Goal: Task Accomplishment & Management: Manage account settings

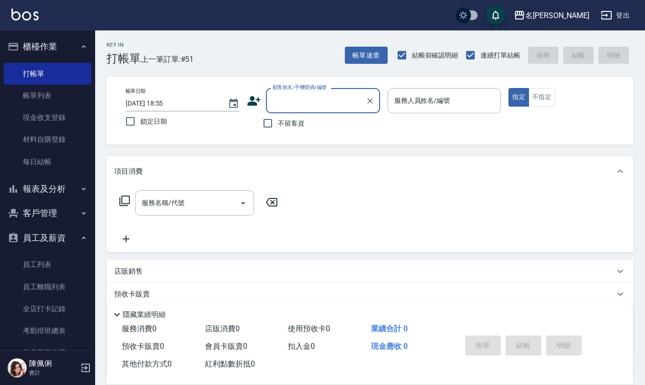
click at [568, 12] on div "名[PERSON_NAME]" at bounding box center [557, 16] width 64 height 12
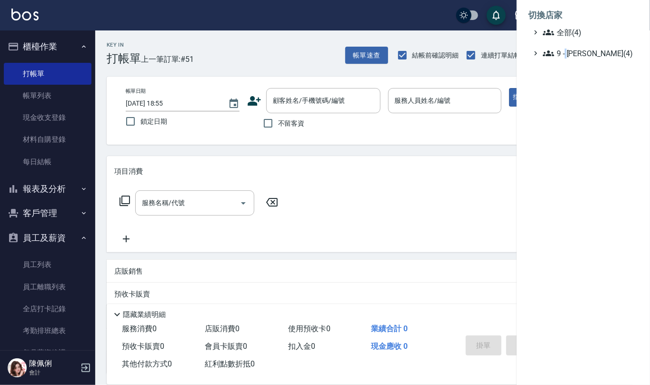
click at [564, 59] on ul "切換店家 全部(4) 9 - 何威言(4)" at bounding box center [582, 31] width 133 height 63
click at [573, 52] on span "9 - [PERSON_NAME](4)" at bounding box center [589, 53] width 92 height 11
click at [562, 88] on span "[GEOGRAPHIC_DATA]" at bounding box center [590, 93] width 89 height 11
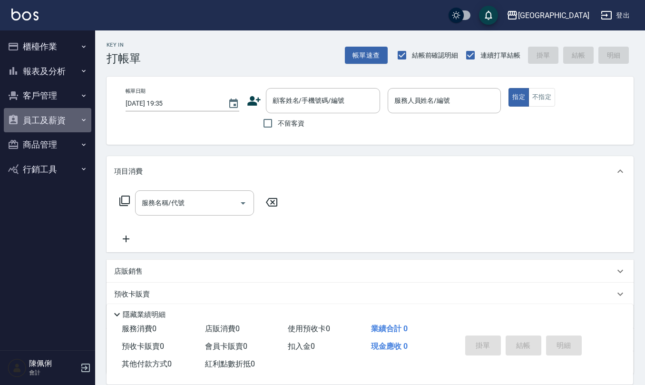
click at [49, 119] on button "員工及薪資" at bounding box center [48, 120] width 88 height 25
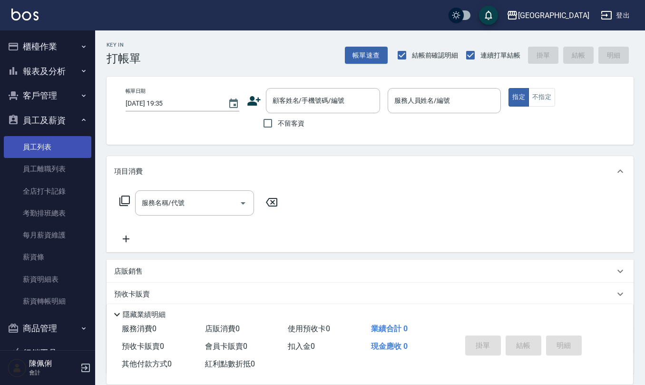
click at [61, 148] on link "員工列表" at bounding box center [48, 147] width 88 height 22
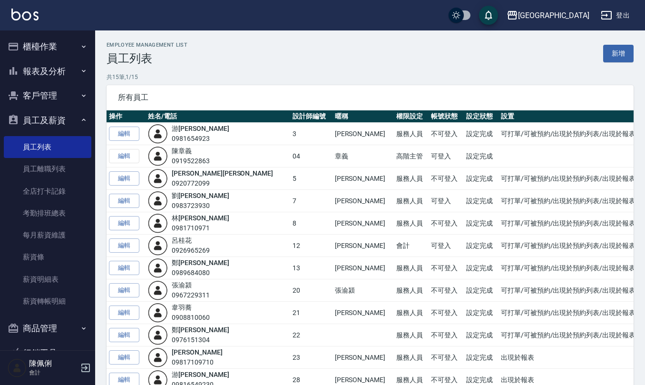
click at [189, 218] on link "林 育萱" at bounding box center [200, 218] width 57 height 8
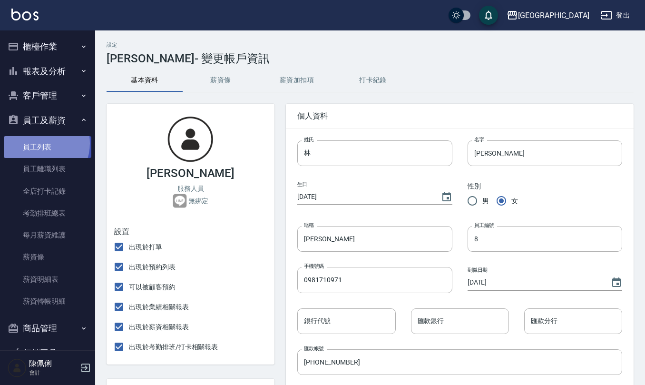
click at [38, 143] on link "員工列表" at bounding box center [48, 147] width 88 height 22
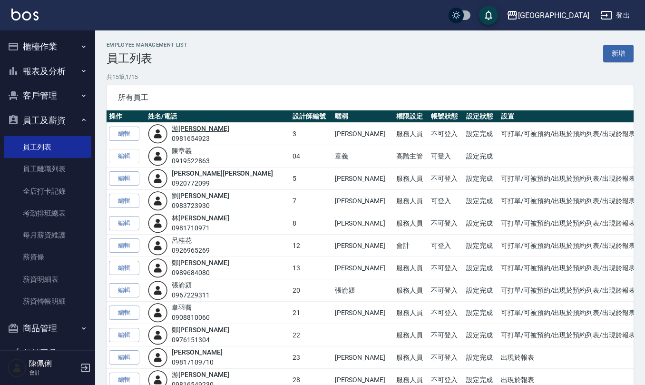
click at [198, 130] on link "游 雅淇" at bounding box center [200, 129] width 57 height 8
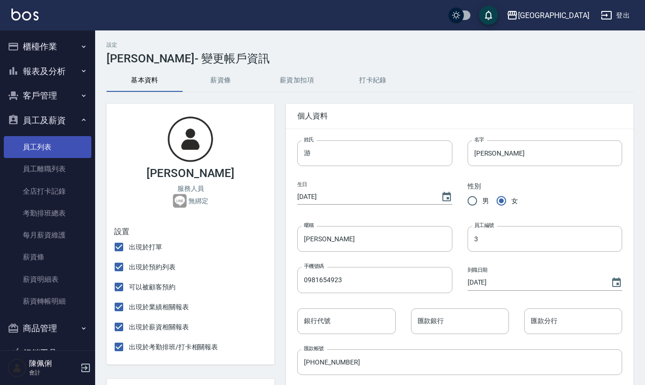
click at [23, 142] on link "員工列表" at bounding box center [48, 147] width 88 height 22
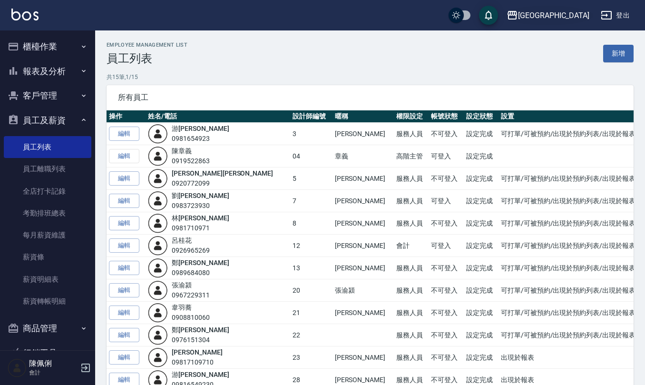
click at [574, 20] on div "上越新廟口" at bounding box center [553, 16] width 71 height 12
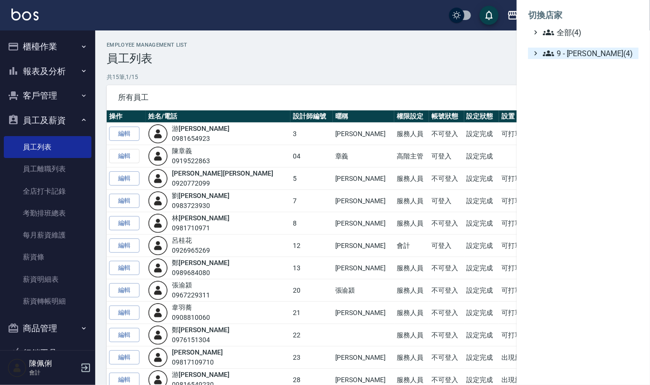
click at [579, 51] on span "9 - 何威言(4)" at bounding box center [589, 53] width 92 height 11
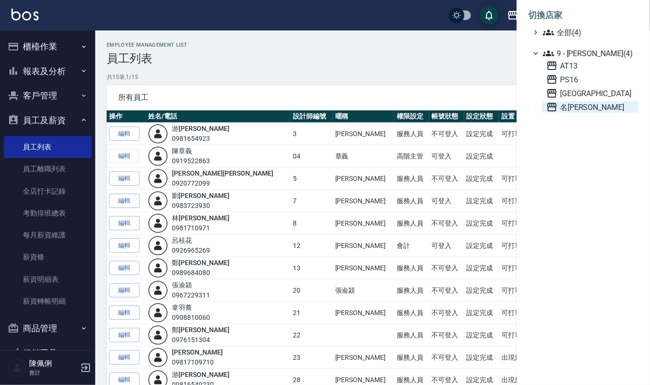
click at [586, 101] on span "名[PERSON_NAME]" at bounding box center [590, 106] width 89 height 11
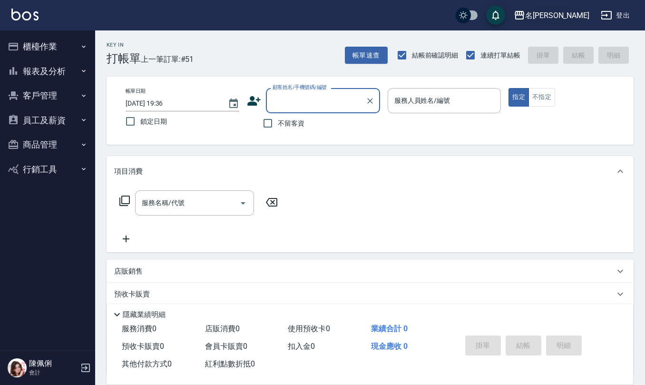
click at [564, 8] on button "名[PERSON_NAME]" at bounding box center [551, 16] width 83 height 20
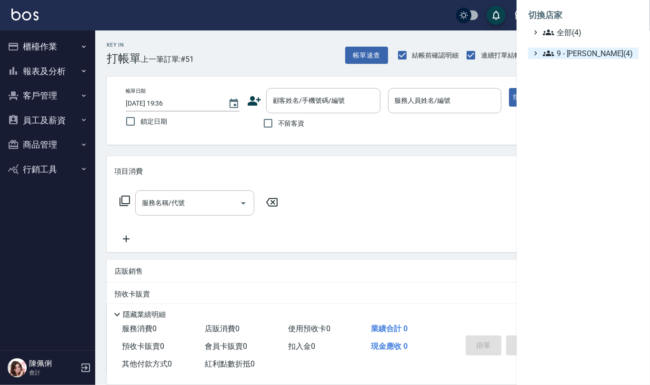
click at [570, 54] on span "9 - [PERSON_NAME](4)" at bounding box center [589, 53] width 92 height 11
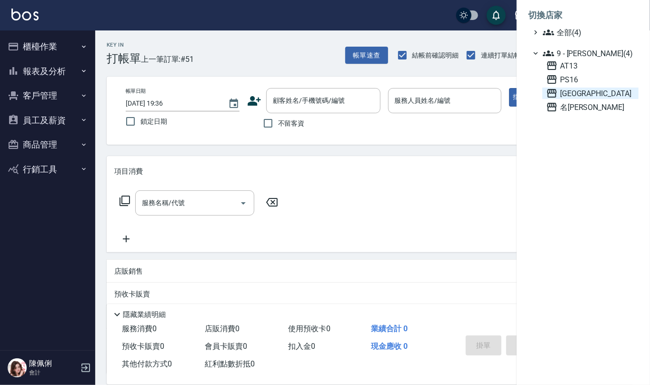
click at [581, 93] on span "[GEOGRAPHIC_DATA]" at bounding box center [590, 93] width 89 height 11
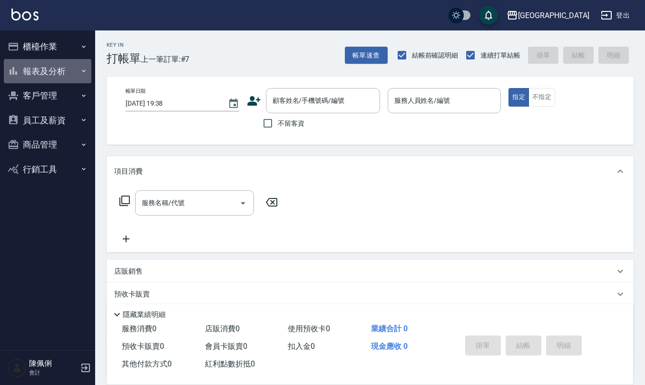
click at [46, 72] on button "報表及分析" at bounding box center [48, 71] width 88 height 25
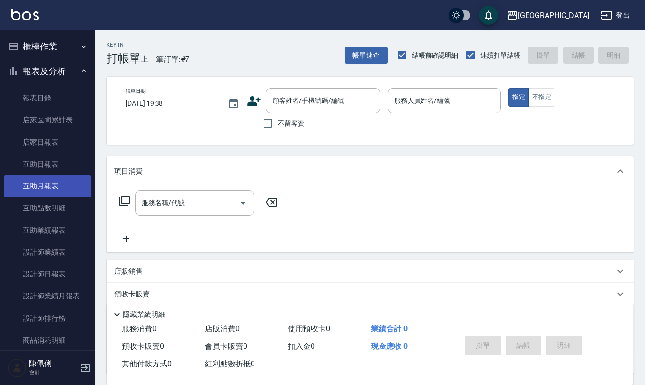
click at [48, 185] on link "互助月報表" at bounding box center [48, 186] width 88 height 22
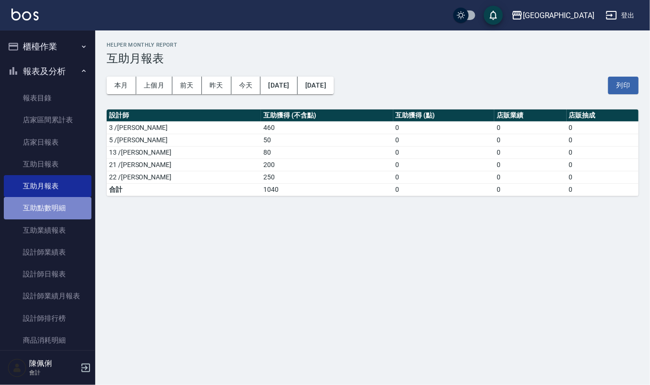
click at [48, 208] on link "互助點數明細" at bounding box center [48, 208] width 88 height 22
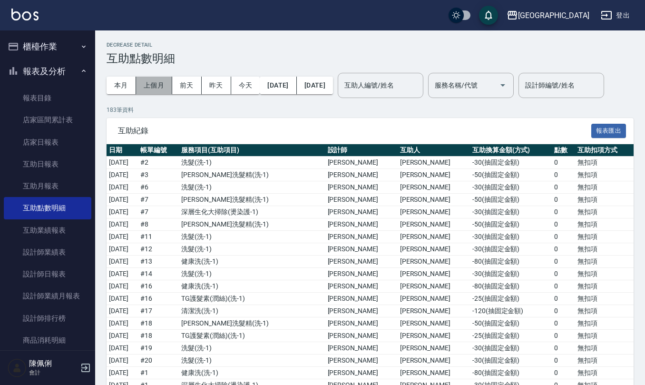
click at [162, 82] on button "上個月" at bounding box center [154, 86] width 36 height 18
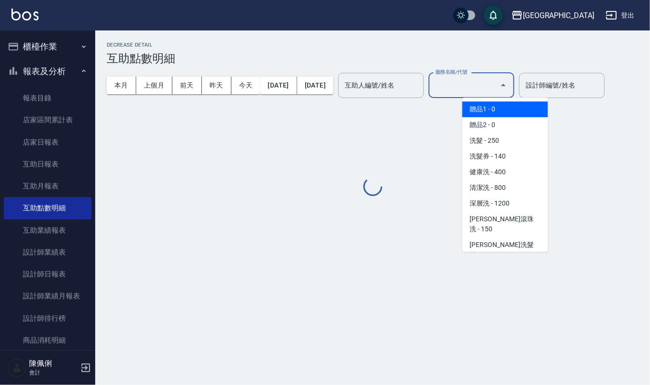
click at [486, 89] on input "服務名稱/代號" at bounding box center [464, 85] width 63 height 17
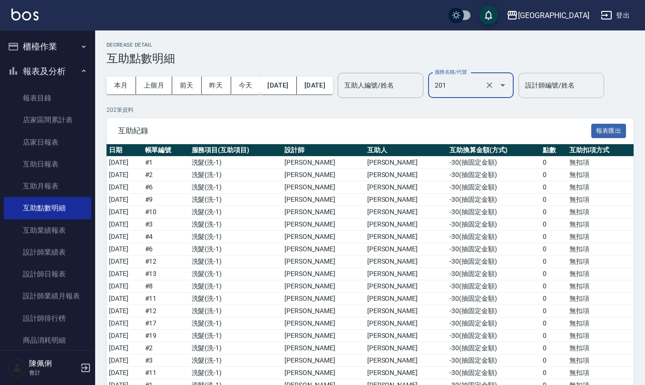
type input "洗髮(201)"
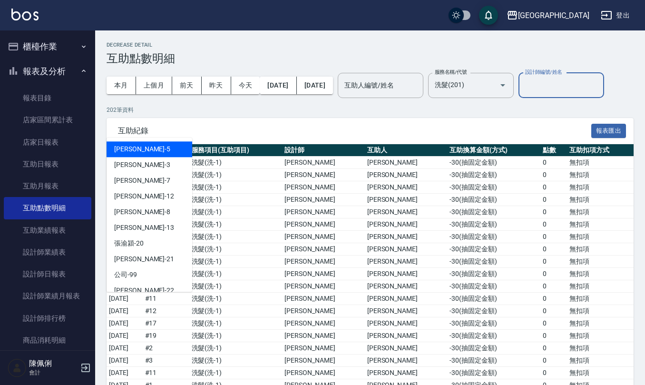
click at [523, 94] on input "設計師編號/姓名" at bounding box center [561, 85] width 77 height 17
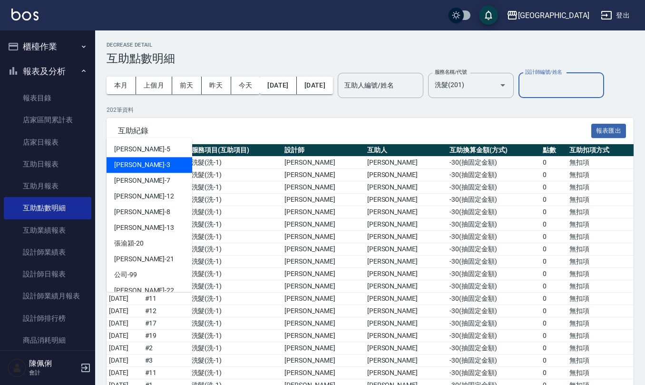
click at [169, 162] on div "游雅淇 -3" at bounding box center [150, 165] width 86 height 16
type input "游雅淇-3"
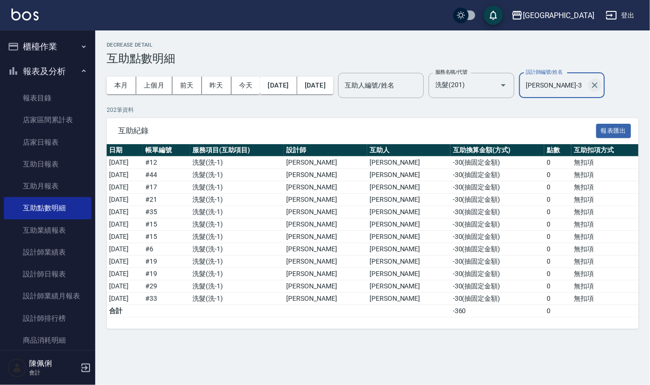
click at [599, 89] on icon "Clear" at bounding box center [595, 85] width 10 height 10
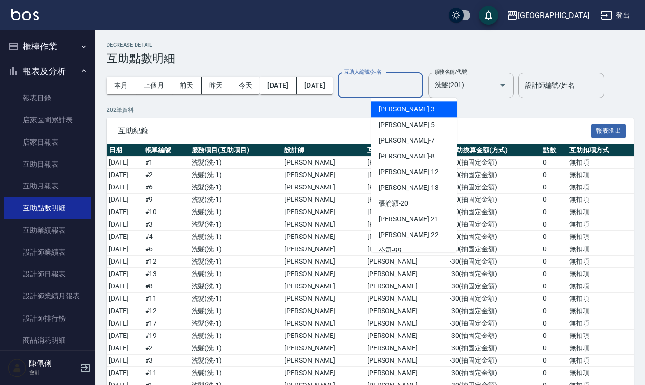
click at [398, 85] on input "互助人編號/姓名" at bounding box center [380, 85] width 77 height 17
click at [398, 111] on span "游雅淇 -3" at bounding box center [407, 109] width 56 height 10
type input "游雅淇-3"
click at [405, 89] on input "游雅淇-3" at bounding box center [373, 85] width 63 height 17
drag, startPoint x: 448, startPoint y: 86, endPoint x: 430, endPoint y: 97, distance: 20.7
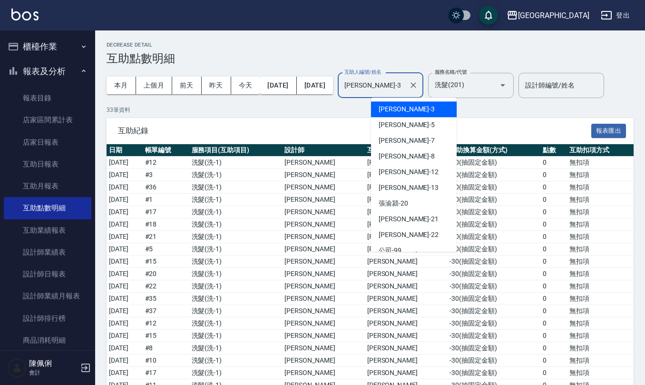
click at [416, 86] on icon "Clear" at bounding box center [414, 85] width 6 height 6
click at [519, 98] on div "設計師編號/姓名" at bounding box center [562, 85] width 86 height 25
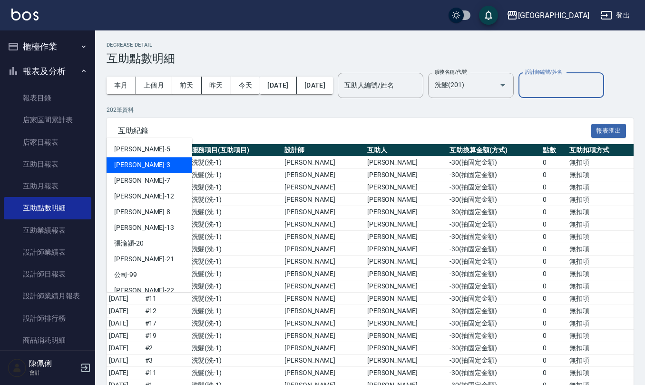
click at [148, 166] on div "游雅淇 -3" at bounding box center [150, 165] width 86 height 16
type input "游雅淇-3"
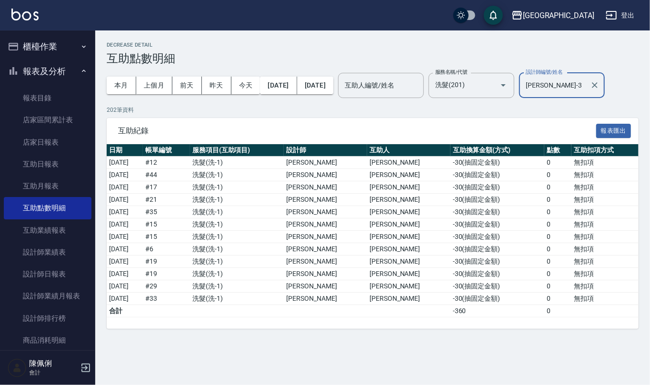
drag, startPoint x: 625, startPoint y: 86, endPoint x: 448, endPoint y: 105, distance: 178.5
click at [599, 87] on icon "Clear" at bounding box center [595, 85] width 10 height 10
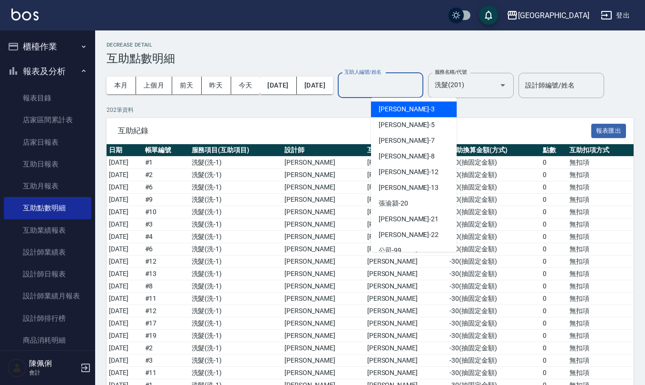
click at [401, 80] on input "互助人編號/姓名" at bounding box center [380, 85] width 77 height 17
click at [405, 111] on div "游雅淇 -3" at bounding box center [414, 109] width 86 height 16
click at [405, 88] on input "游雅淇-3" at bounding box center [373, 85] width 63 height 17
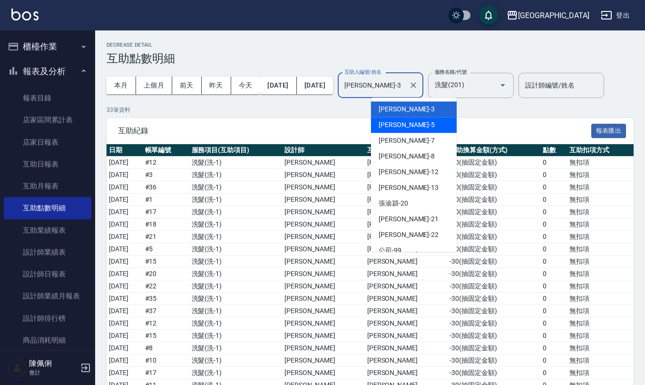
click at [414, 128] on div "楊惠絜 -5" at bounding box center [414, 125] width 86 height 16
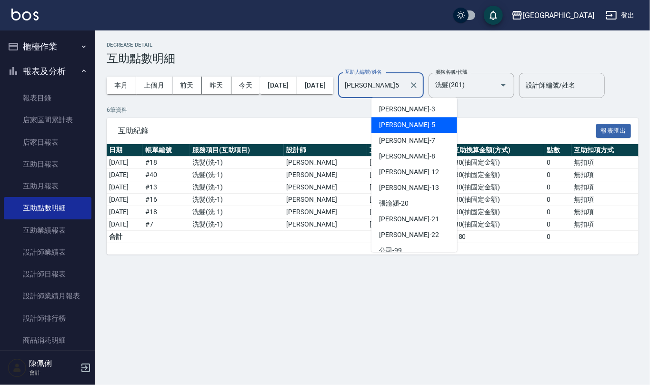
click at [405, 86] on input "楊惠絜-5" at bounding box center [373, 85] width 63 height 17
drag, startPoint x: 415, startPoint y: 137, endPoint x: 422, endPoint y: 120, distance: 17.8
click at [417, 136] on div "劉佩怡 -7" at bounding box center [414, 141] width 86 height 16
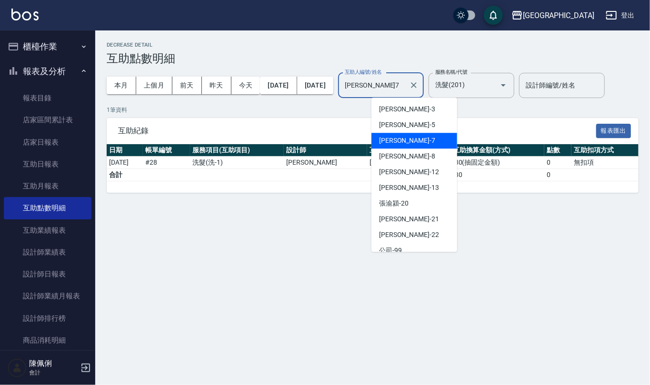
click at [405, 90] on input "劉佩怡-7" at bounding box center [373, 85] width 63 height 17
click at [410, 155] on div "林育萱 -8" at bounding box center [414, 156] width 86 height 16
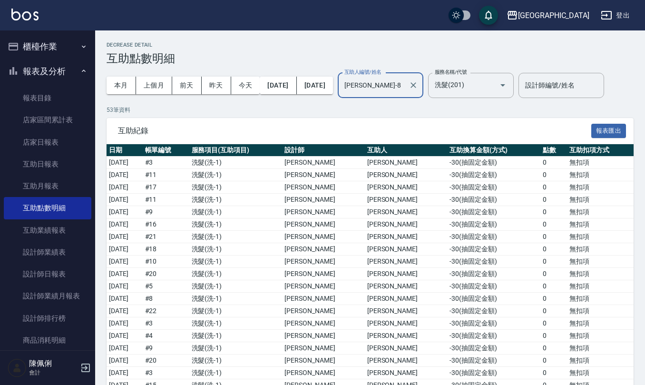
click at [405, 86] on input "林育萱-8" at bounding box center [373, 85] width 63 height 17
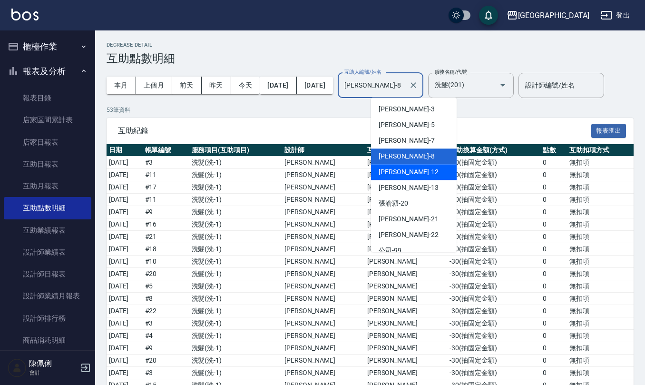
click at [415, 178] on div "呂桂花 -12" at bounding box center [414, 172] width 86 height 16
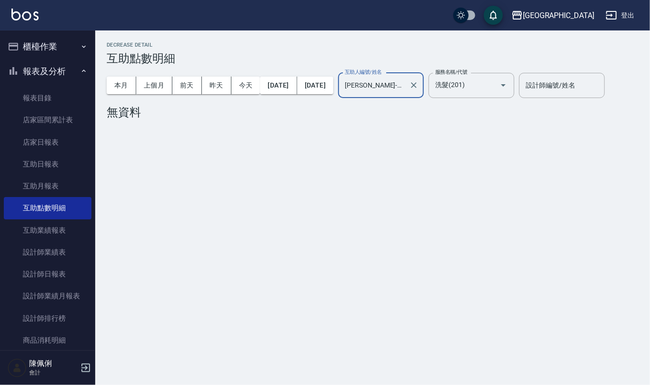
drag, startPoint x: 415, startPoint y: 77, endPoint x: 412, endPoint y: 92, distance: 15.0
click at [405, 79] on input "呂桂花-12" at bounding box center [373, 85] width 63 height 17
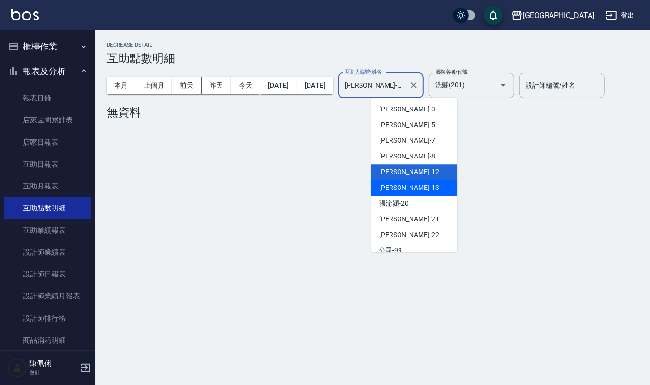
click at [410, 188] on div "鄭瑋婷 -13" at bounding box center [414, 188] width 86 height 16
type input "鄭瑋婷-13"
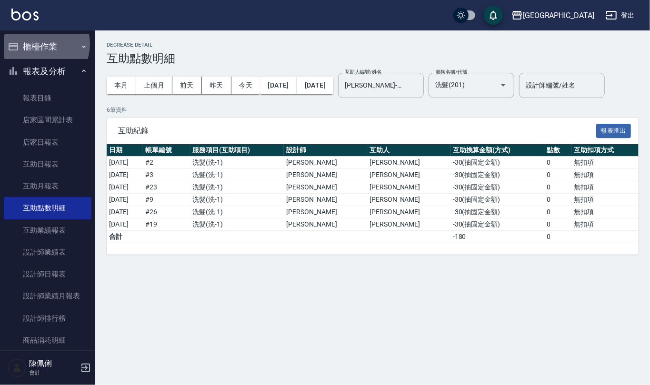
click at [39, 44] on button "櫃檯作業" at bounding box center [48, 46] width 88 height 25
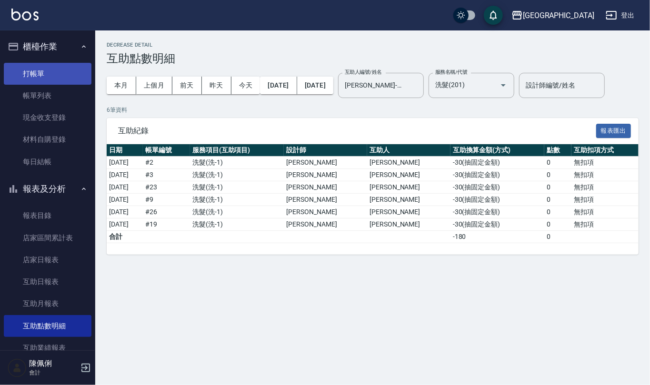
click at [46, 69] on link "打帳單" at bounding box center [48, 74] width 88 height 22
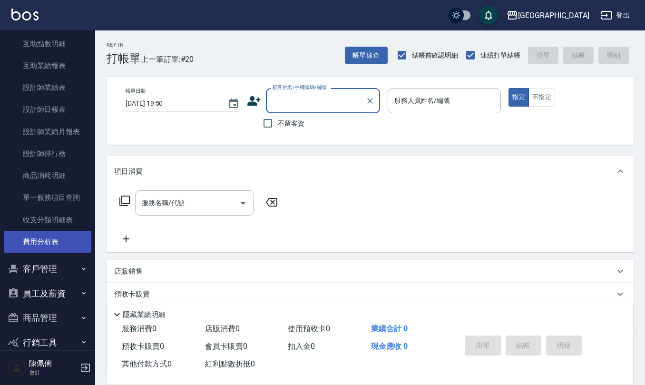
scroll to position [298, 0]
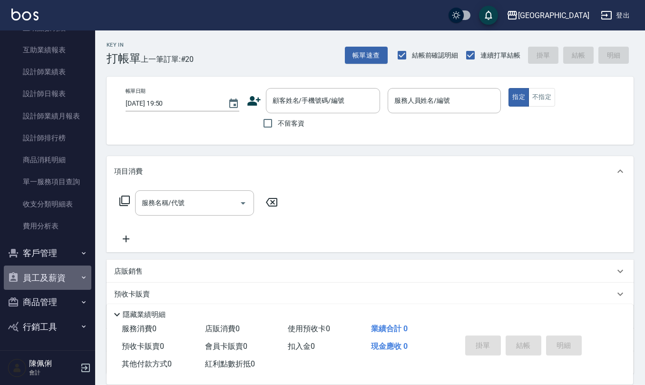
click at [52, 273] on button "員工及薪資" at bounding box center [48, 278] width 88 height 25
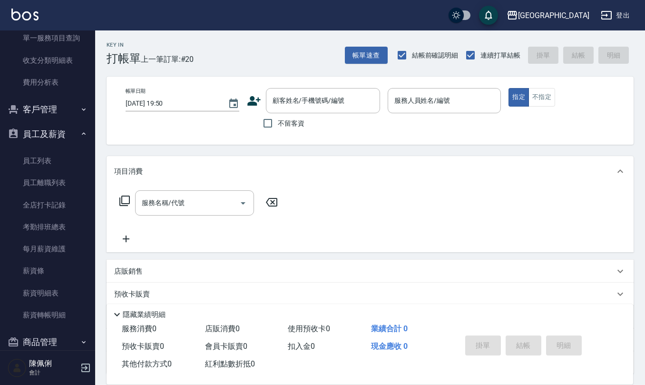
scroll to position [482, 0]
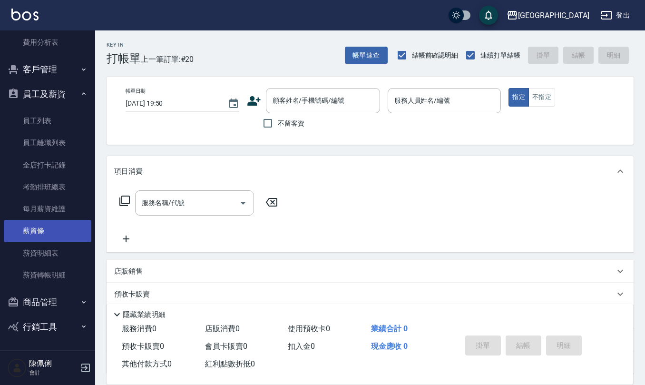
click at [59, 229] on link "薪資條" at bounding box center [48, 231] width 88 height 22
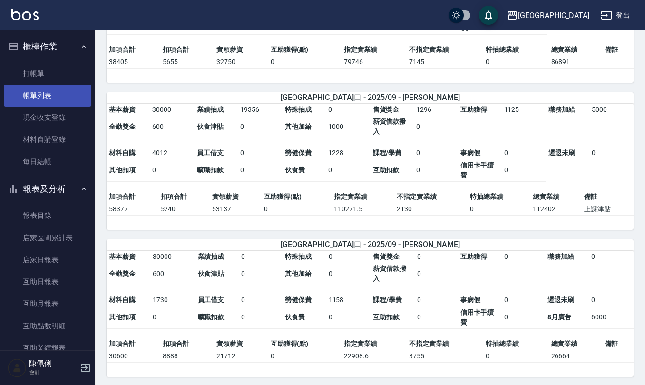
scroll to position [285, 0]
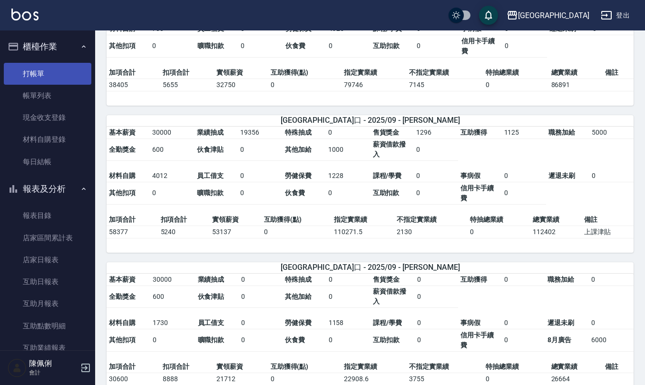
click at [48, 71] on link "打帳單" at bounding box center [48, 74] width 88 height 22
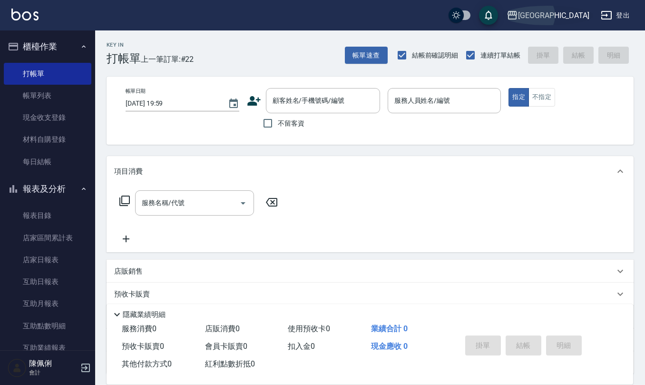
click at [518, 17] on icon "button" at bounding box center [512, 15] width 11 height 11
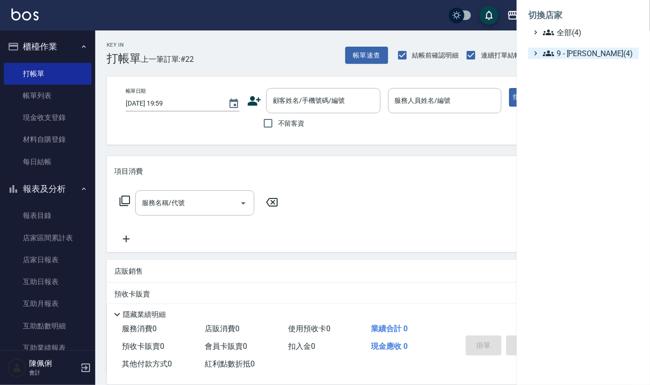
click at [574, 52] on span "9 - 何威言(4)" at bounding box center [589, 53] width 92 height 11
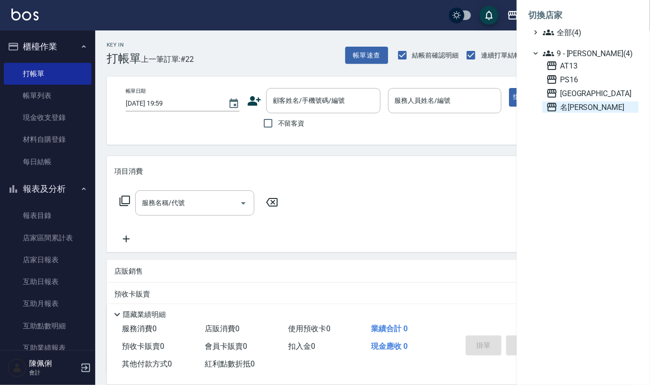
click at [584, 109] on span "名[PERSON_NAME]" at bounding box center [590, 106] width 89 height 11
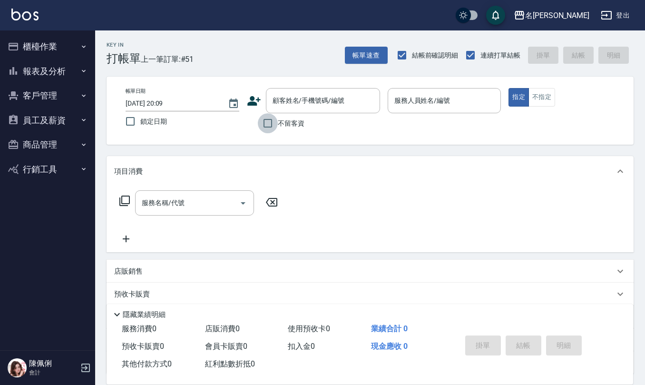
click at [267, 124] on input "不留客資" at bounding box center [268, 123] width 20 height 20
checkbox input "true"
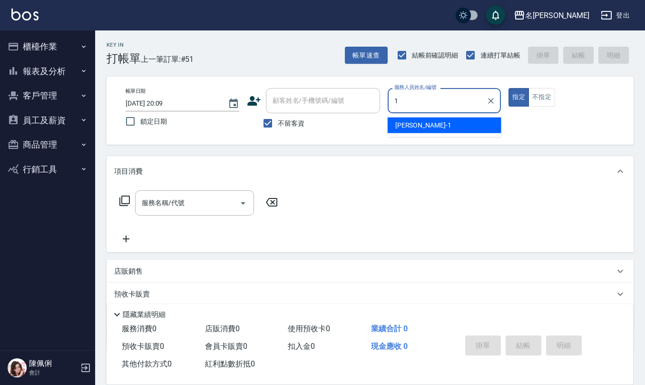
type input "[PERSON_NAME]1"
type button "true"
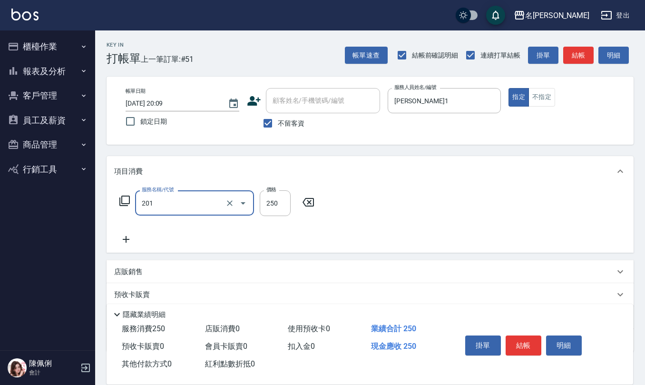
type input "洗髮(201)"
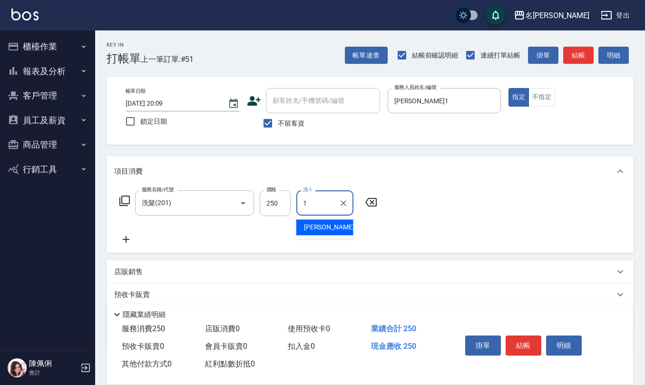
type input "[PERSON_NAME]1"
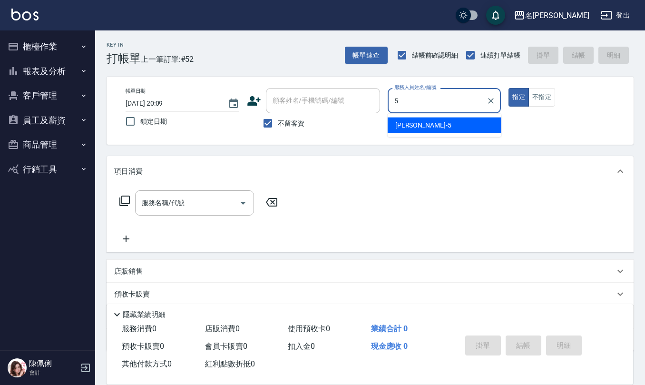
type input "[PERSON_NAME]5"
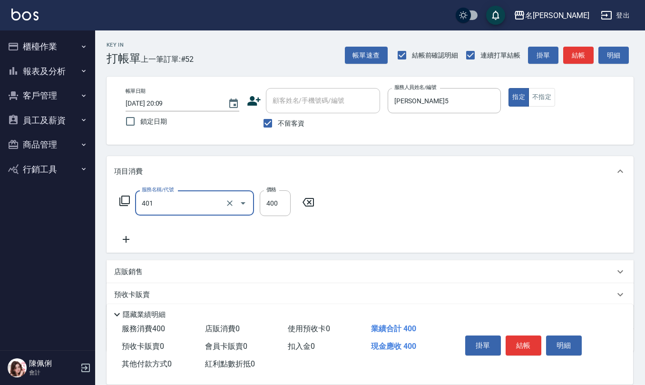
type input "剪髮(401)"
type input "50"
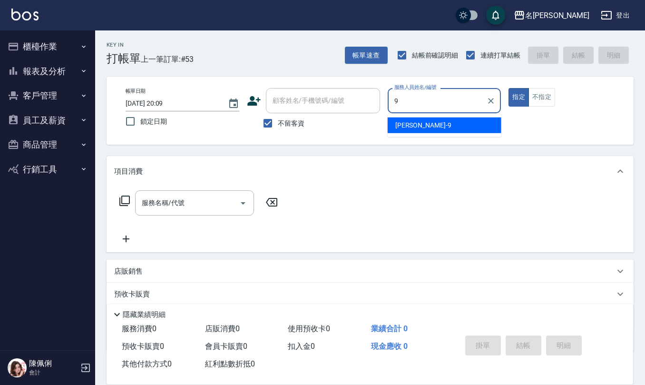
type input "江依潔-9"
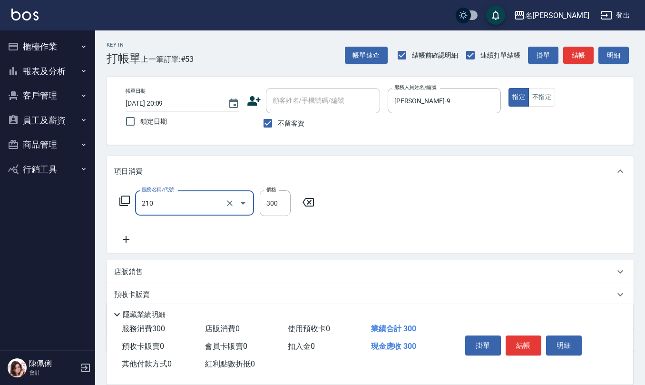
type input "歐娜洗髮精(210)"
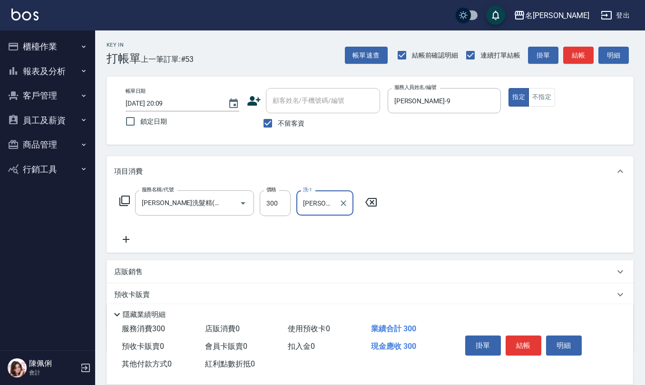
type input "江依潔-9"
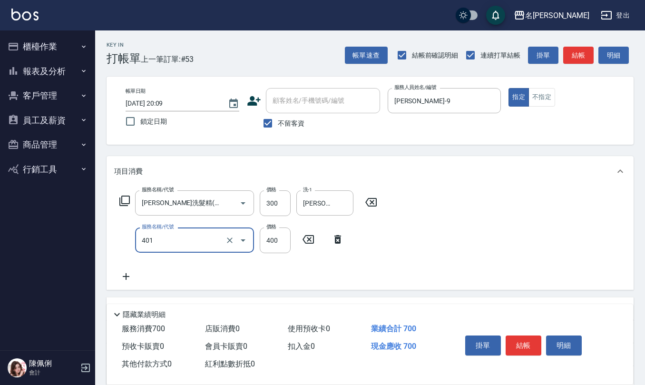
type input "剪髮(401)"
type input "200"
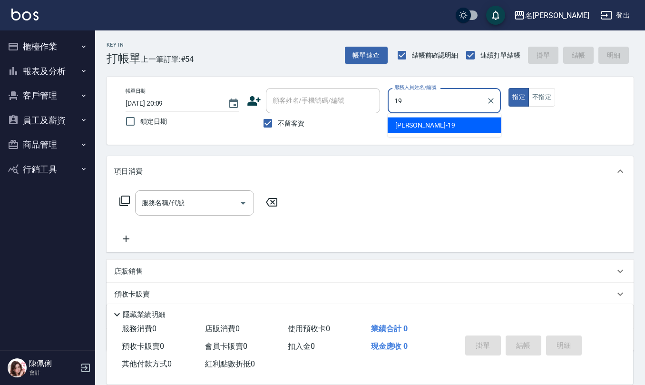
type input "林語涵-19"
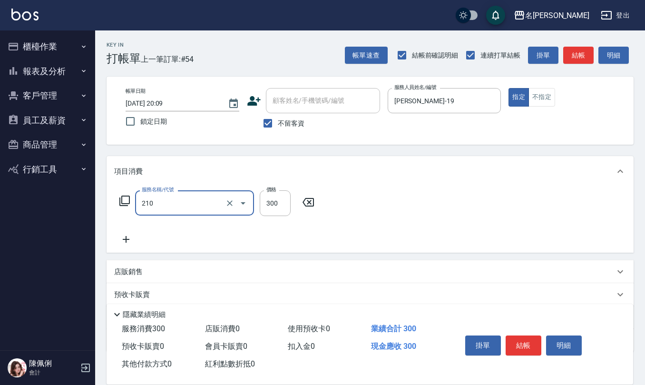
type input "歐娜洗髮精(210)"
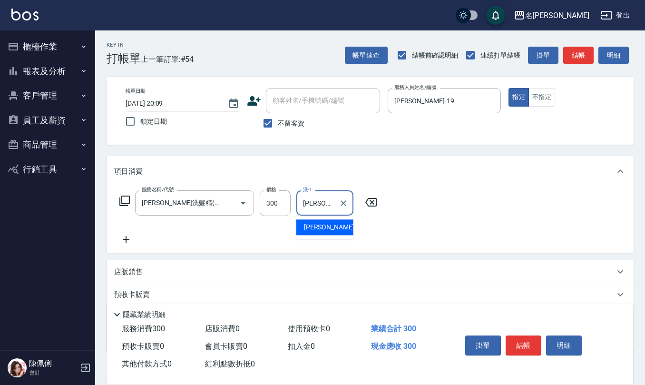
type input "陳文進-29"
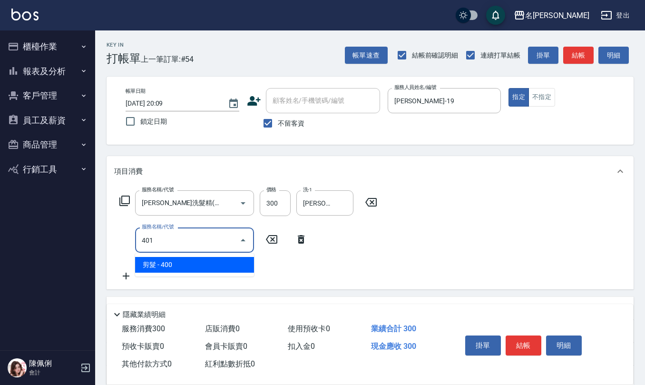
type input "剪髮(401)"
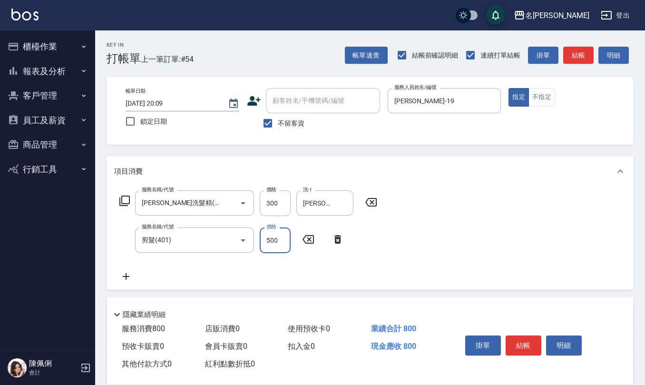
type input "500"
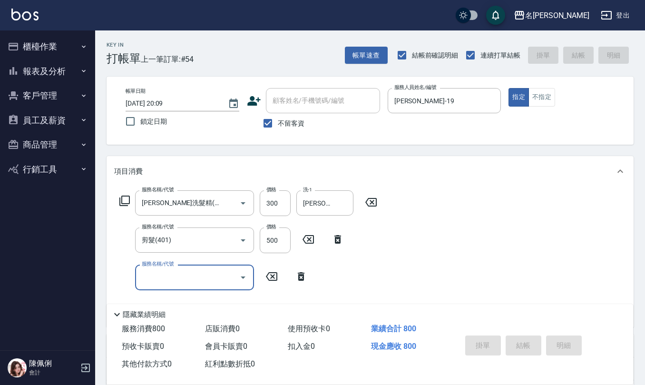
type input "2025/10/08 20:10"
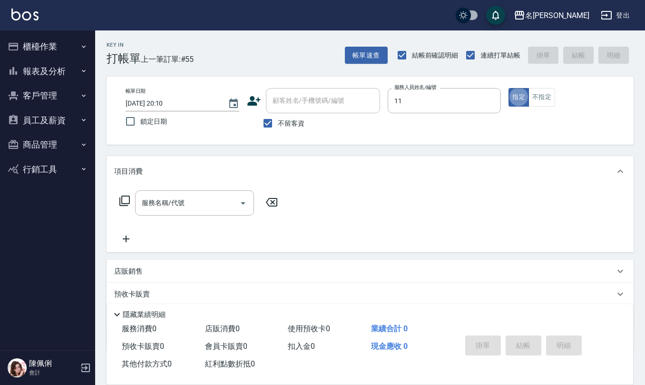
type input "詹沛橙-11"
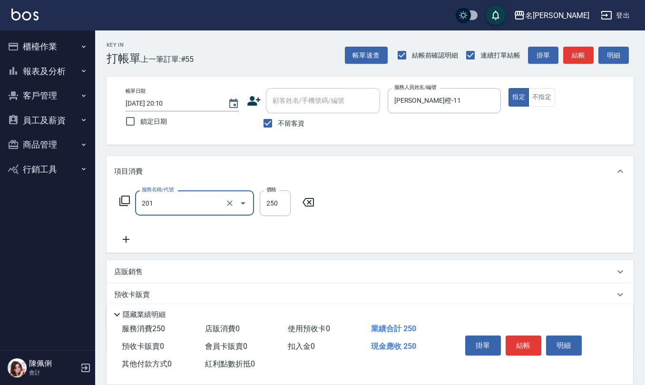
type input "洗髮(201)"
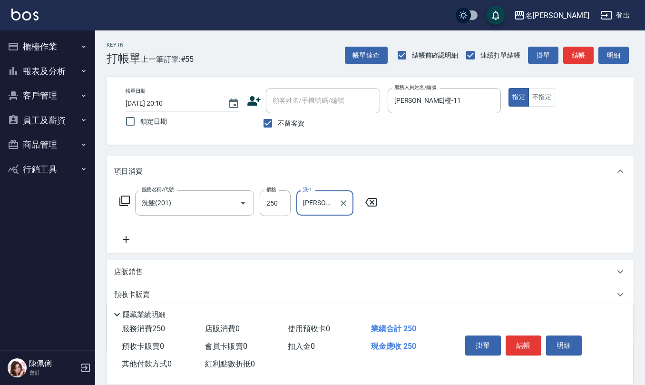
type input "詹沛橙-11"
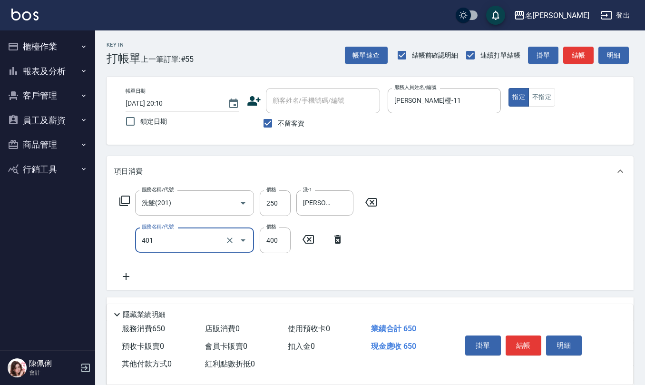
type input "剪髮(401)"
type input "225"
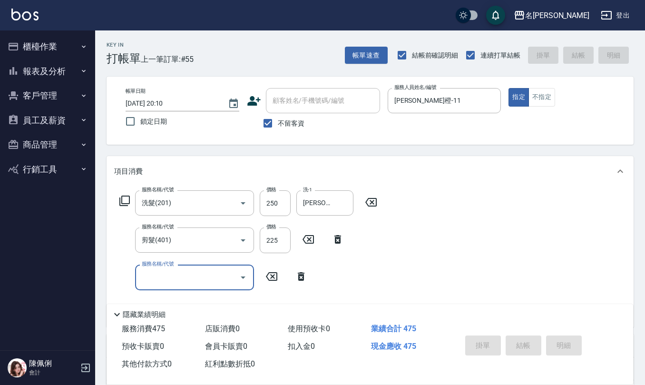
type input "2025/10/08 20:12"
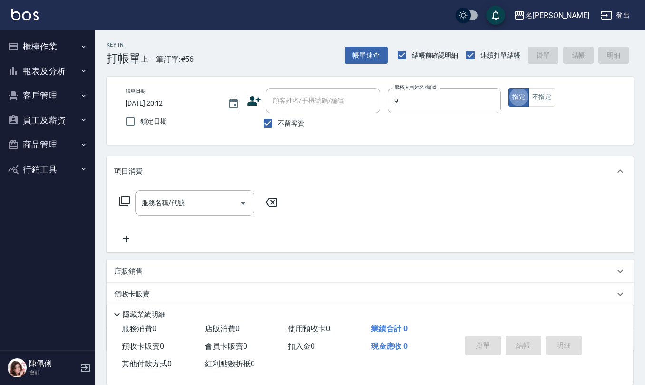
type input "江依潔-9"
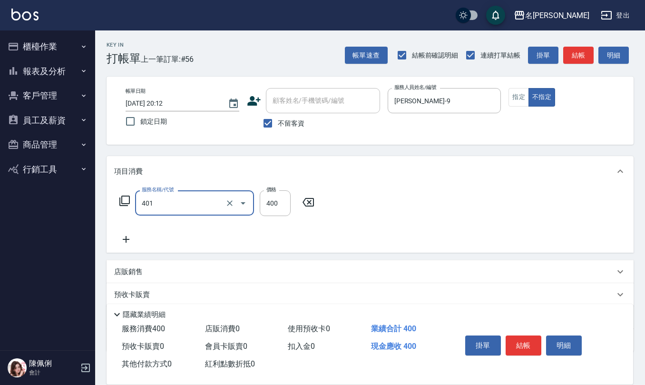
type input "剪髮(401)"
type input "50"
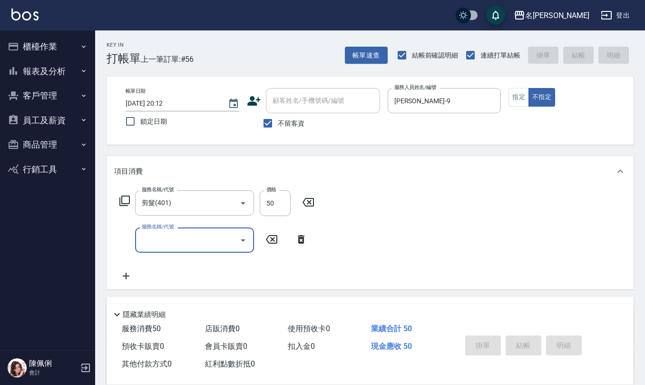
type input "2025/10/08 20:13"
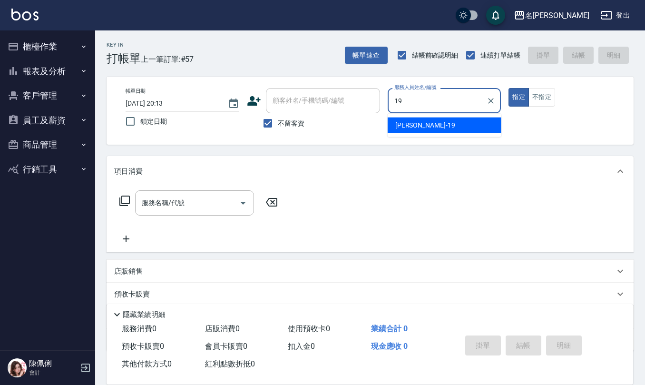
type input "林語涵-19"
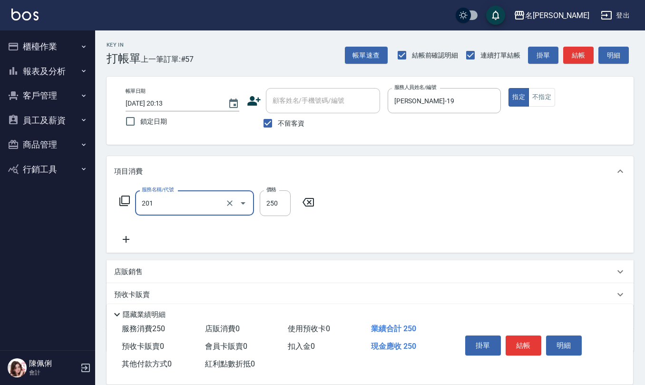
type input "洗髮(201)"
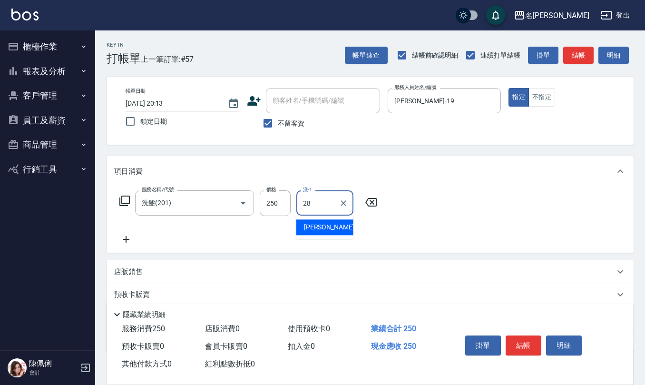
type input "陳柏暽-28"
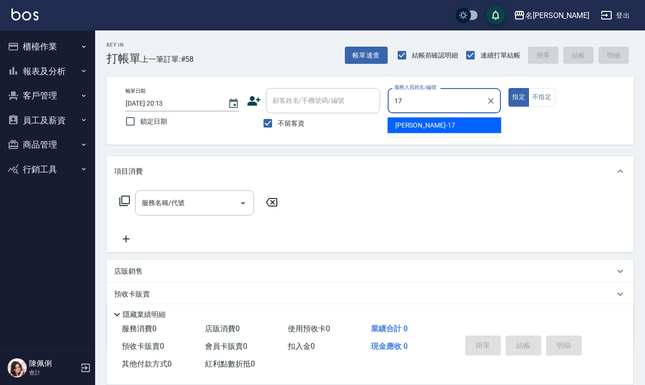
type input "李俞玫-17"
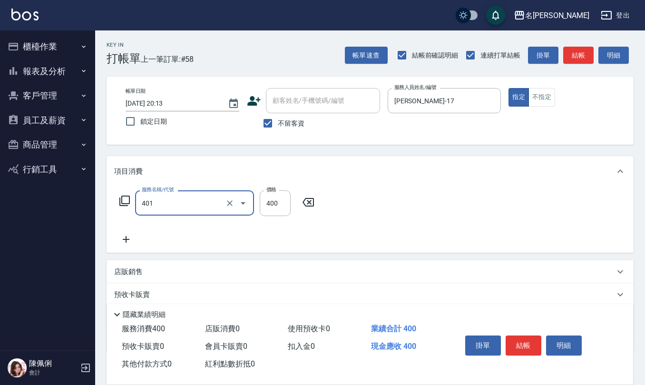
type input "剪髮(401)"
type input "450"
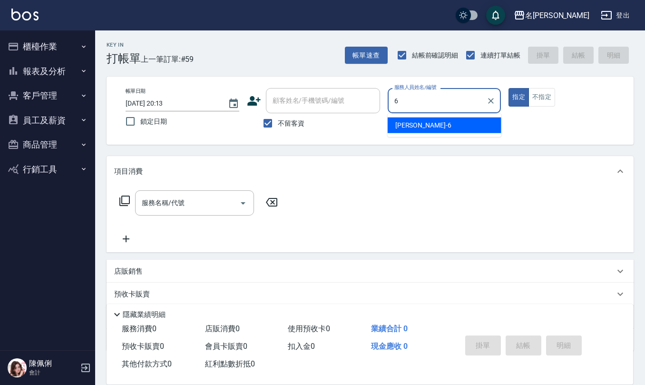
type input "吳淑文-6"
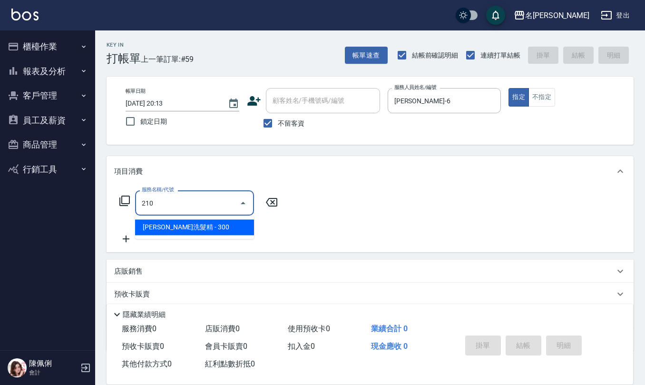
type input "歐娜洗髮精(210)"
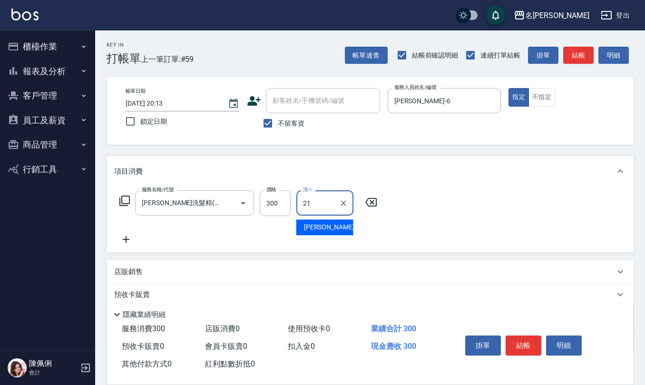
type input "陳珮君-21"
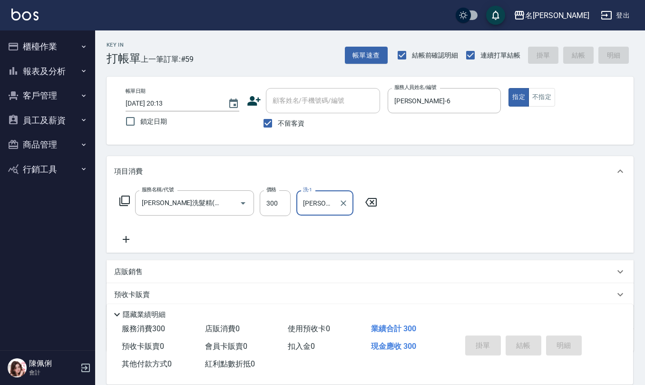
type input "2025/10/08 20:14"
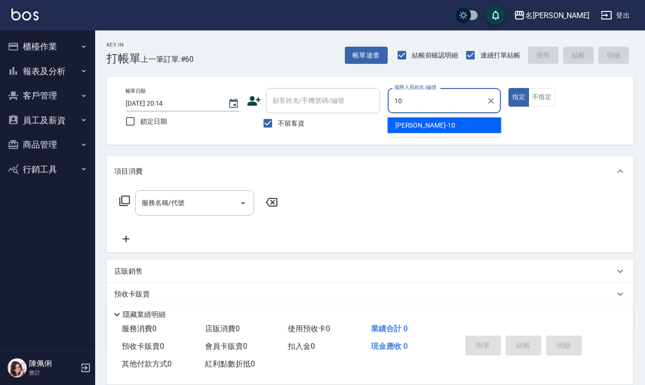
type input "胡淑雲-10"
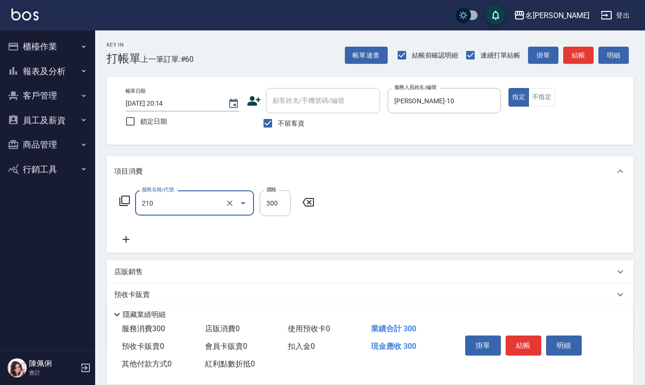
type input "歐娜洗髮精(210)"
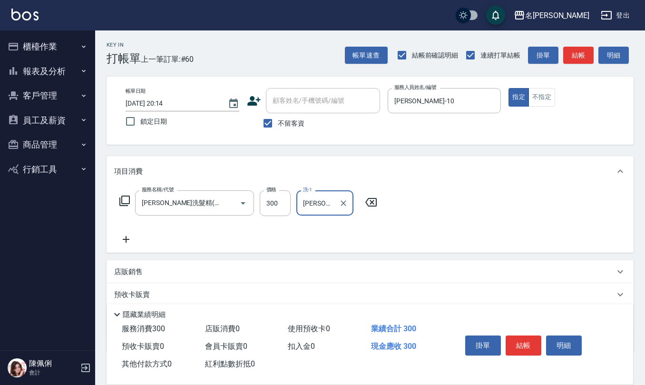
type input "竹儀-33"
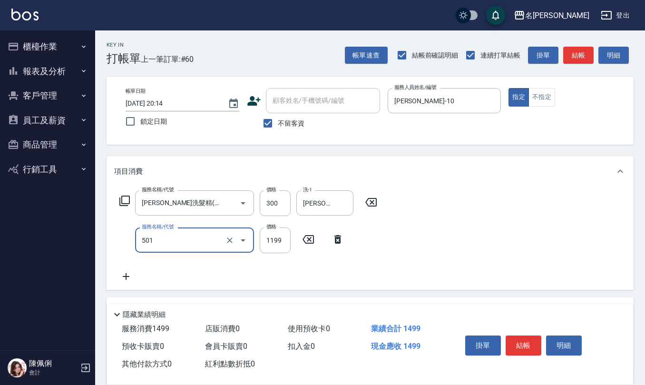
type input "染髮(501)"
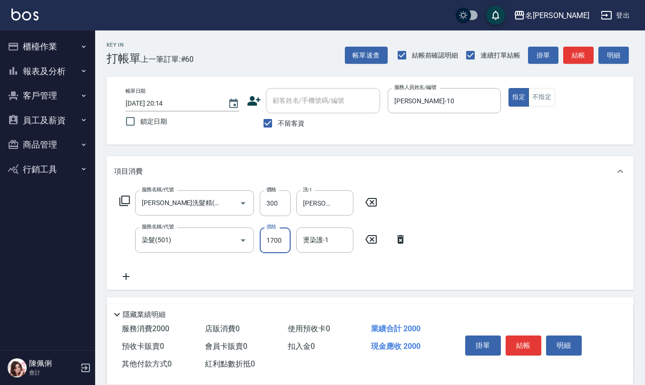
type input "1700"
type input "竹儀-33"
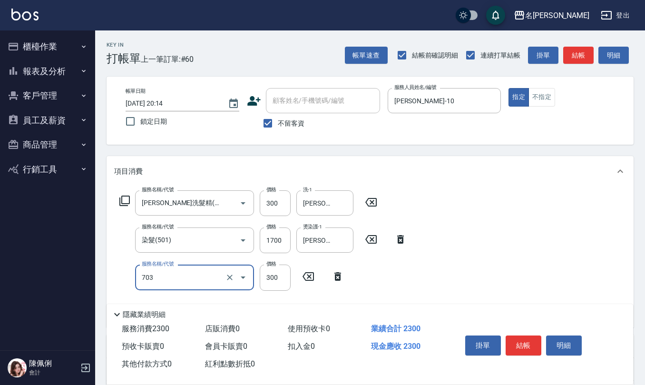
type input "(1236)設計師(703)"
type input "500"
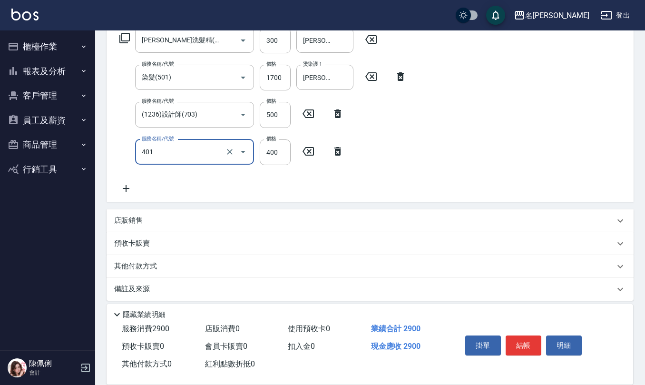
scroll to position [168, 0]
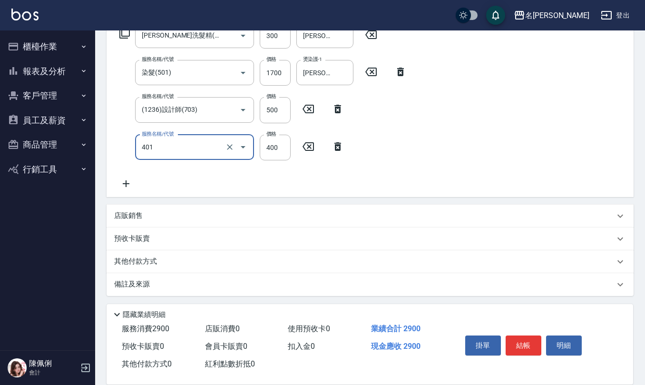
type input "剪髮(401)"
type input "405"
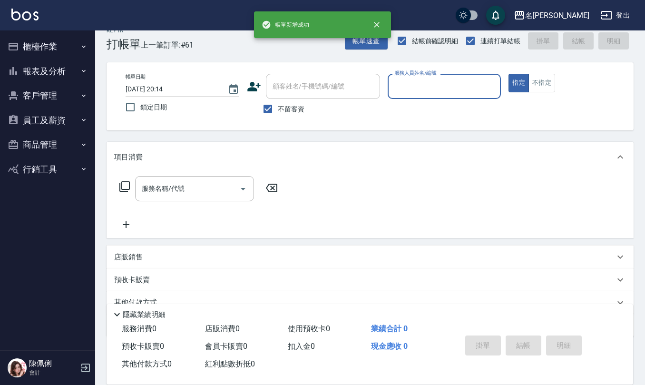
scroll to position [0, 0]
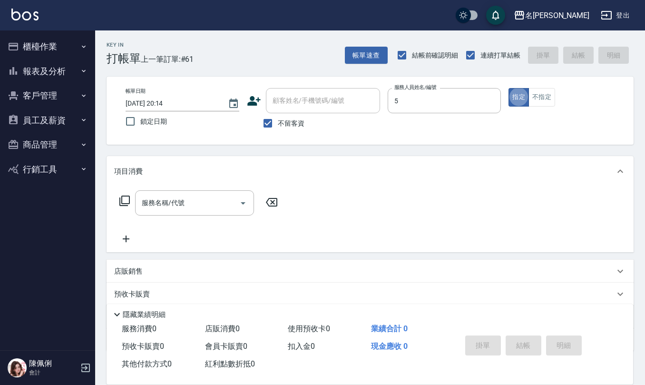
type input "趙妍妮-5"
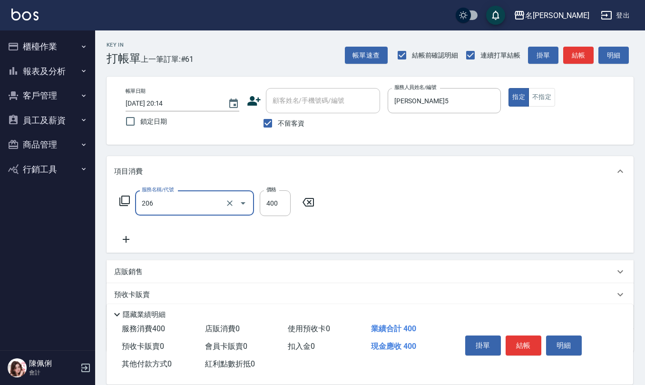
type input "健康洗(206)"
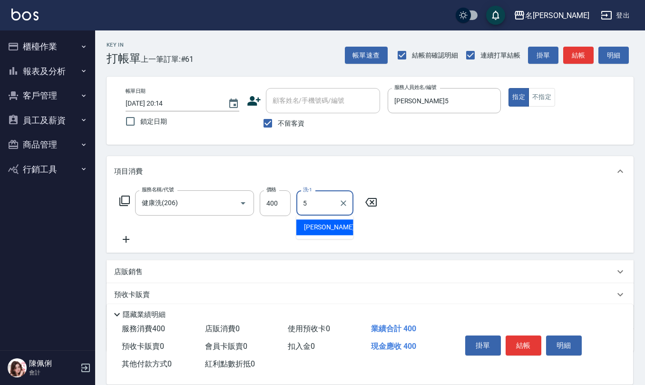
type input "趙妍妮-5"
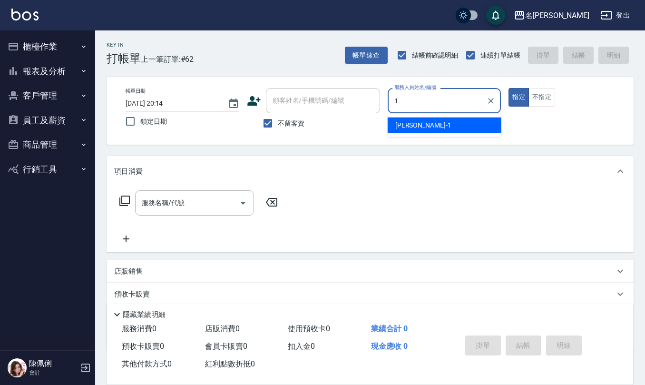
type input "蔡桂如-1"
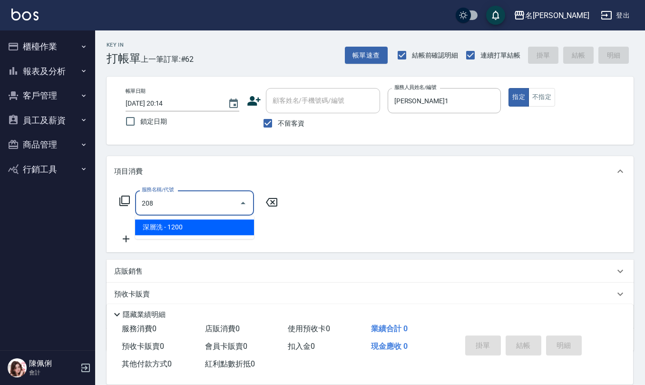
type input "深層洗(208)"
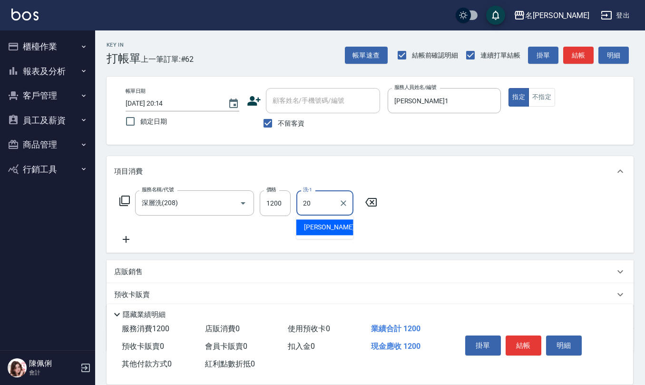
type input "杜芊彤-20"
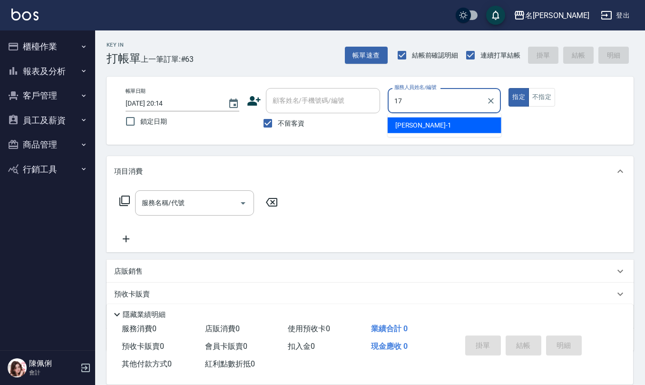
type input "李俞玫-17"
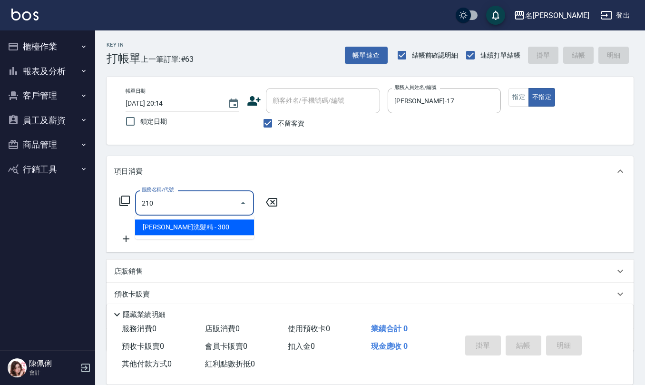
type input "歐娜洗髮精(210)"
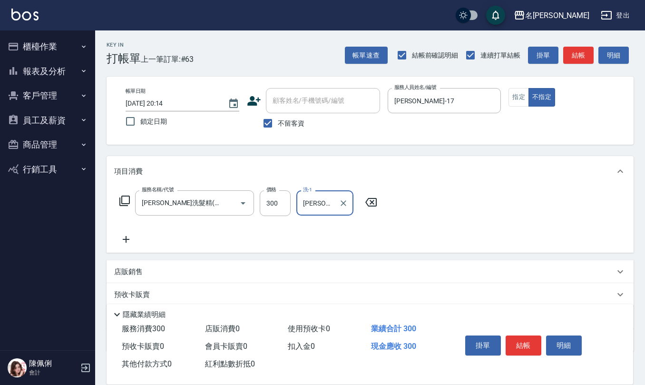
type input "陳柏暽-28"
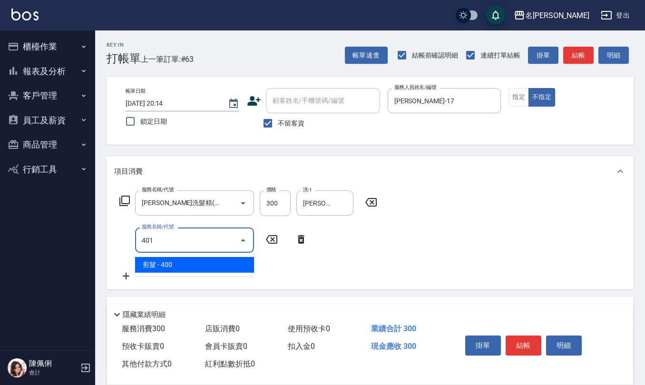
type input "剪髮(401)"
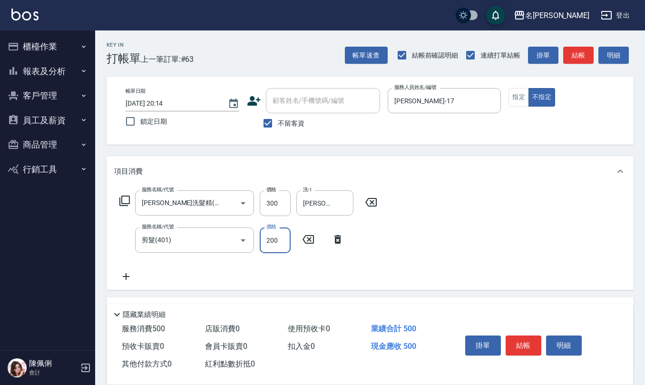
type input "200"
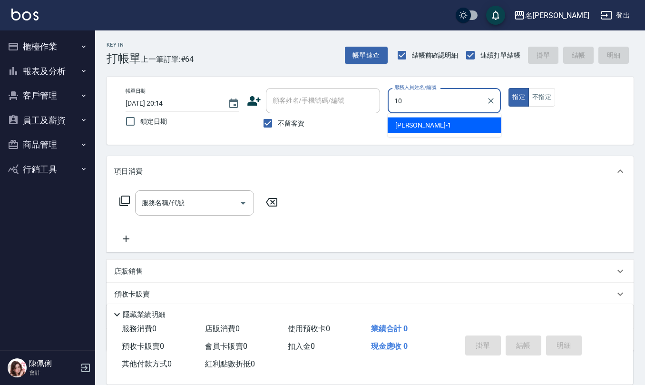
type input "胡淑雲-10"
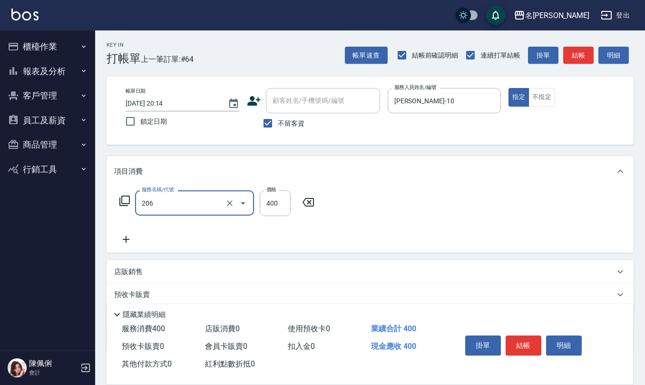
type input "健康洗(206)"
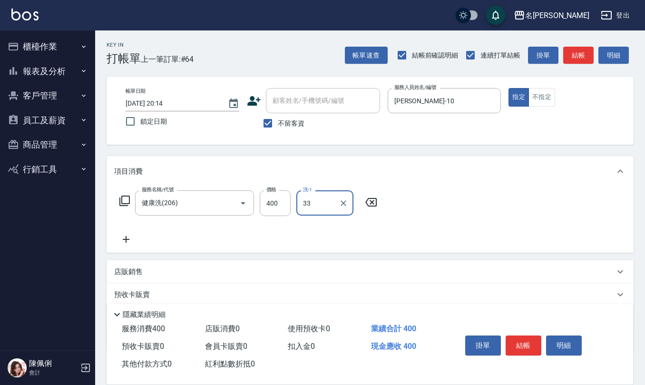
type input "竹儀-33"
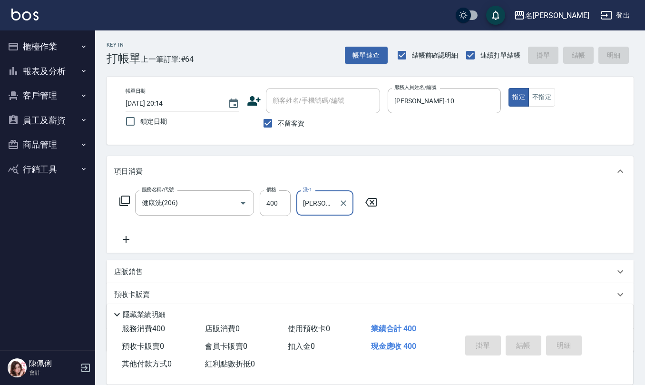
type input "2025/10/08 20:15"
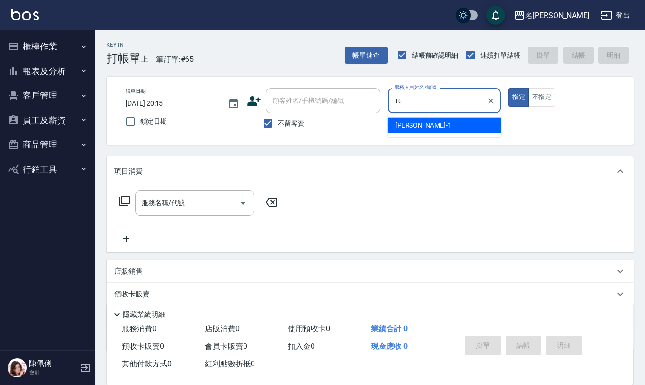
type input "胡淑雲-10"
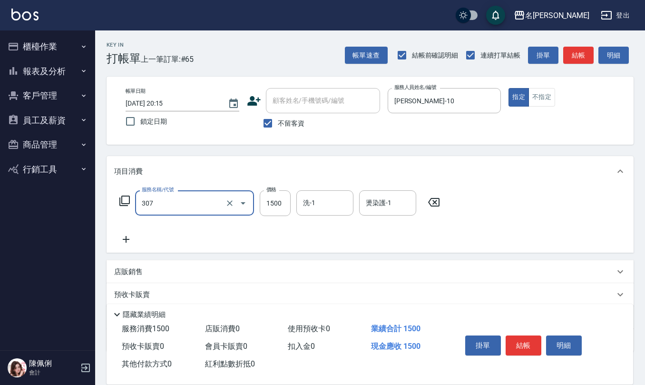
type input "EF麥拉寧燙髮1500(307)"
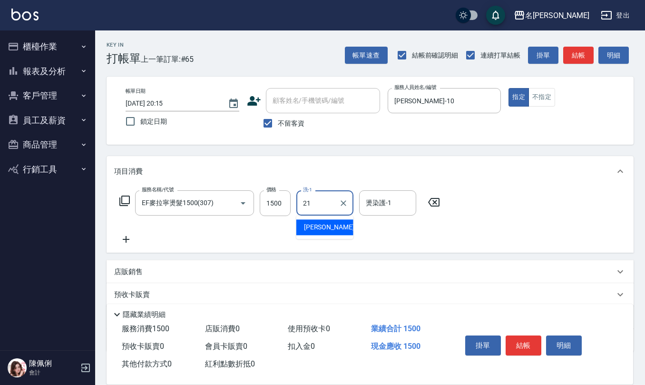
type input "陳珮君-21"
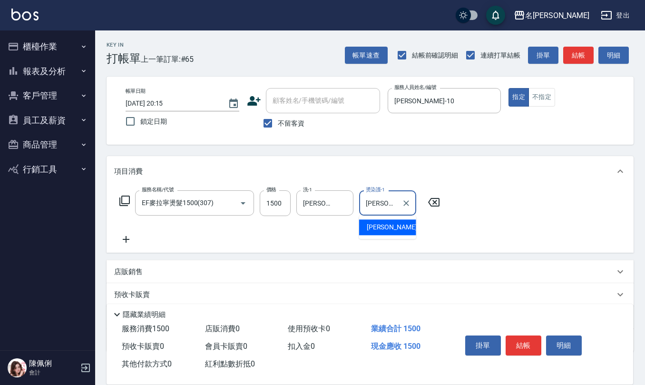
type input "陳珮君-21"
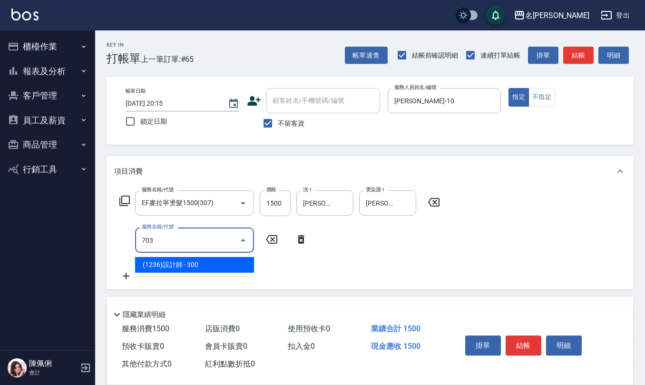
type input "(1236)設計師(703)"
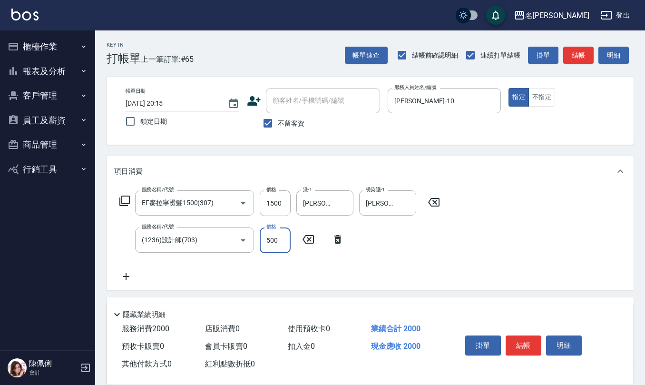
type input "500"
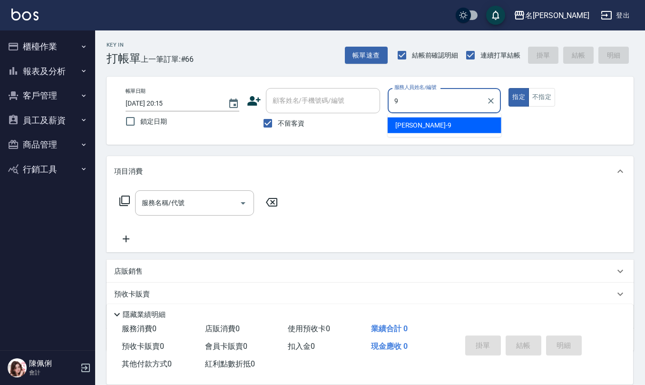
type input "江依潔-9"
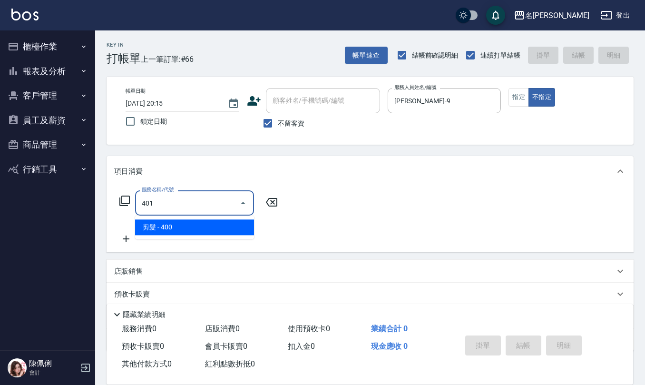
type input "剪髮(401)"
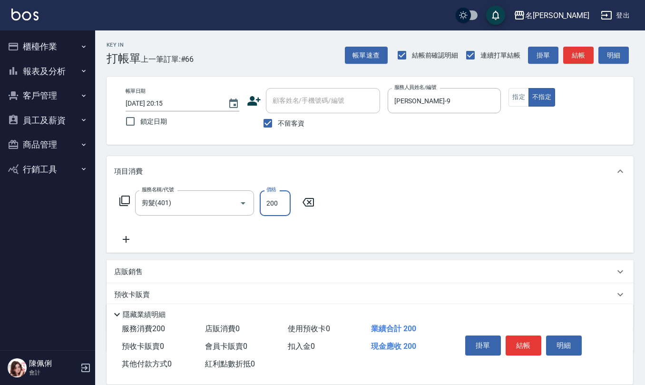
type input "200"
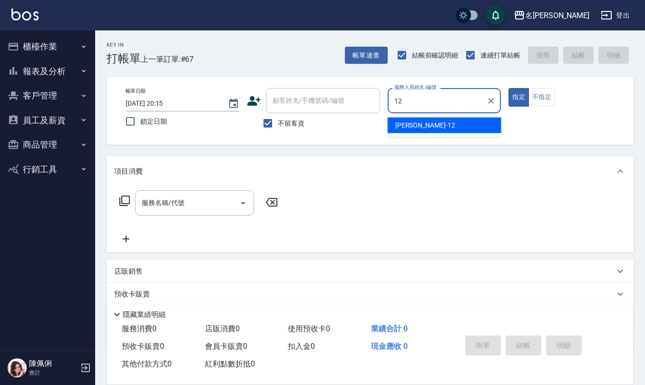
type input "陳珮君-12"
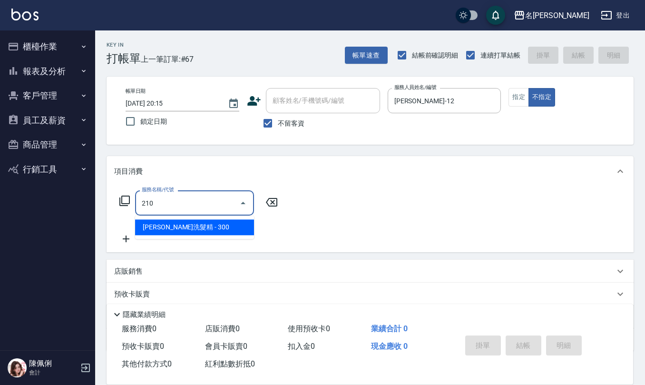
type input "歐娜洗髮精(210)"
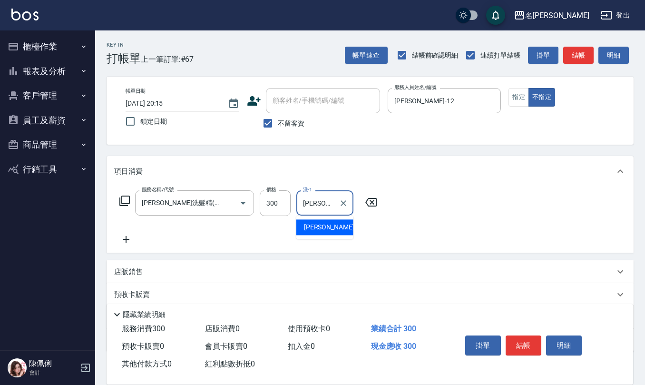
type input "陳珮君-12"
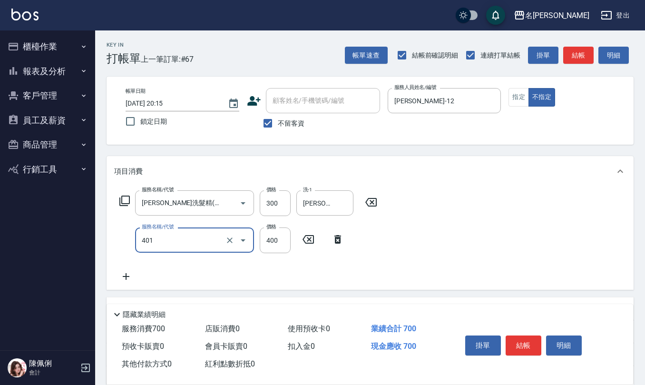
type input "剪髮(401)"
type input "200"
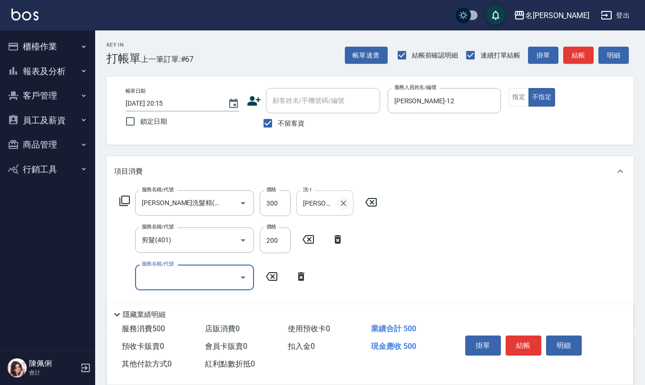
click at [347, 200] on icon "Clear" at bounding box center [344, 203] width 10 height 10
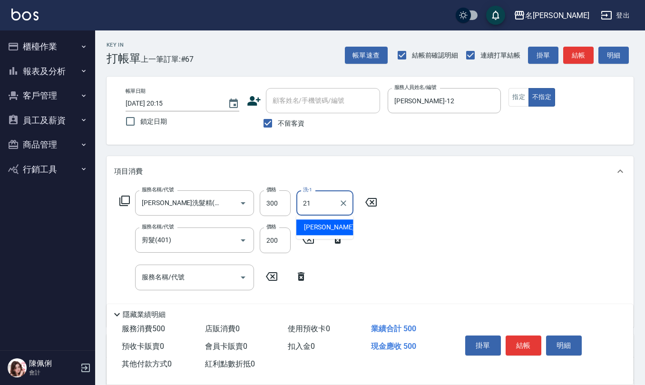
type input "陳珮君-21"
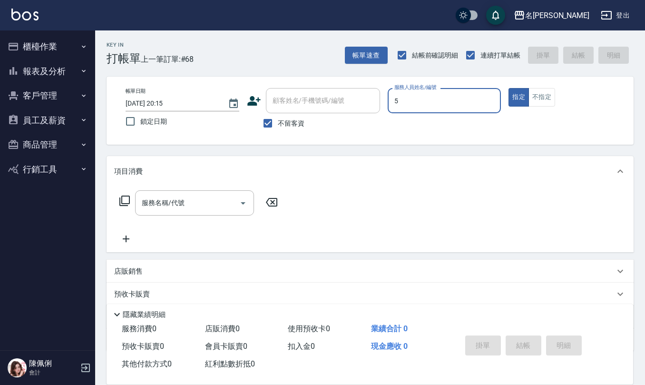
type input "趙妍妮-5"
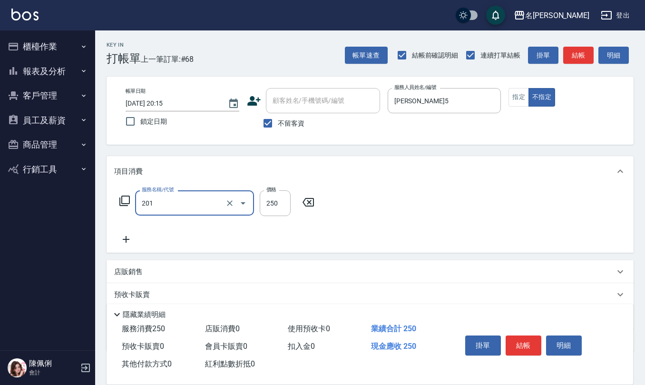
type input "洗髮(201)"
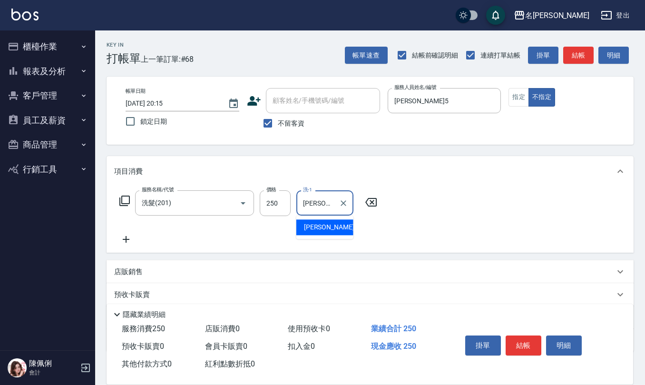
type input "趙妍妮-5"
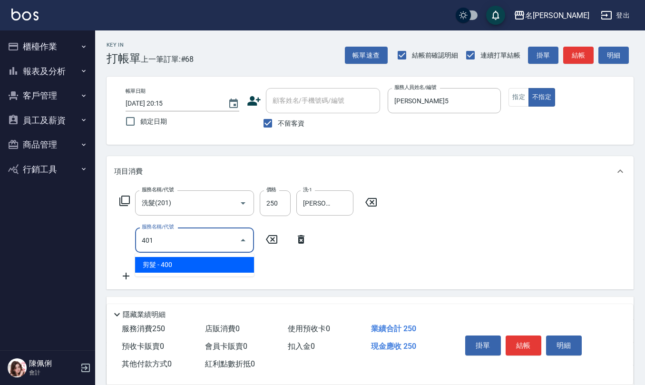
type input "剪髮(401)"
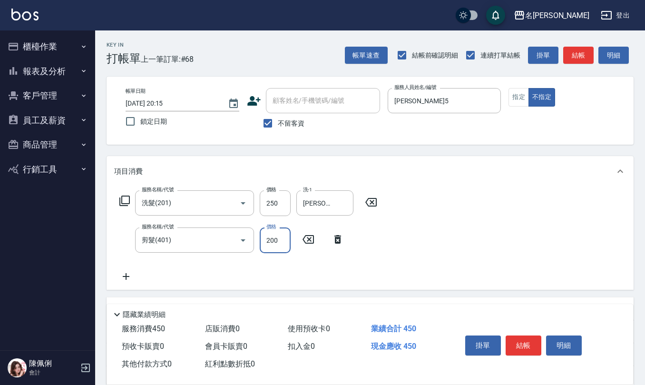
type input "200"
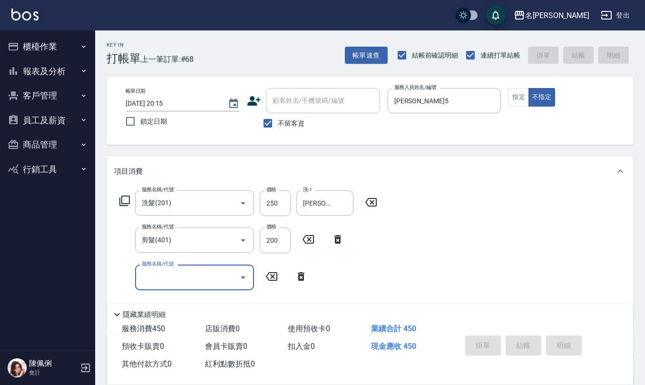
type input "2025/10/08 20:16"
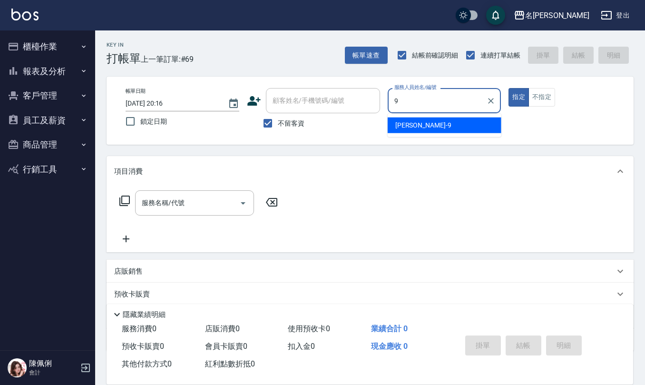
type input "江依潔-9"
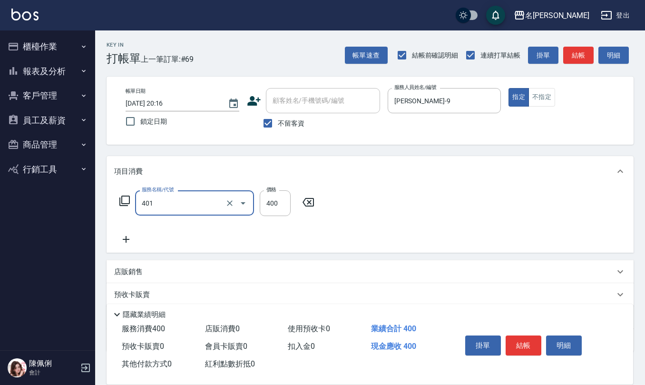
type input "剪髮(401)"
type input "250"
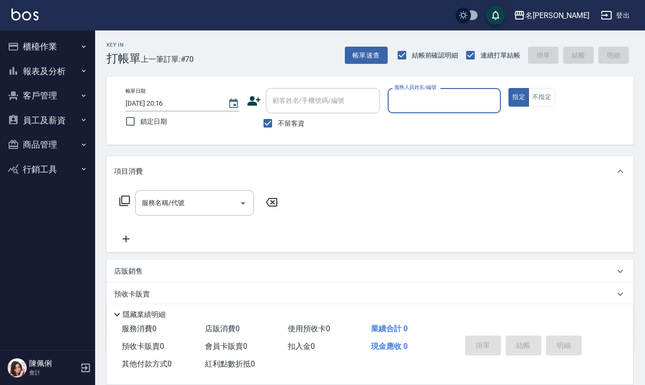
click at [61, 50] on button "櫃檯作業" at bounding box center [48, 46] width 88 height 25
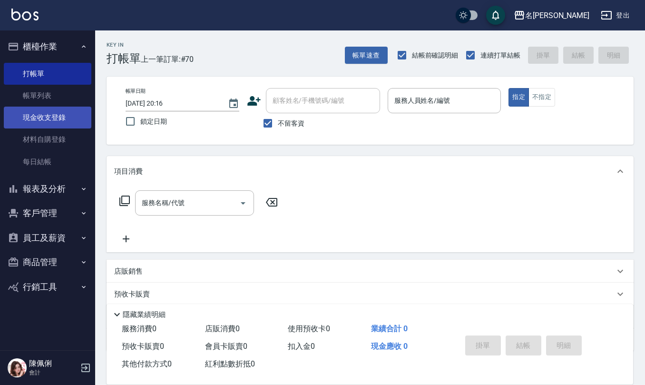
click at [71, 112] on link "現金收支登錄" at bounding box center [48, 118] width 88 height 22
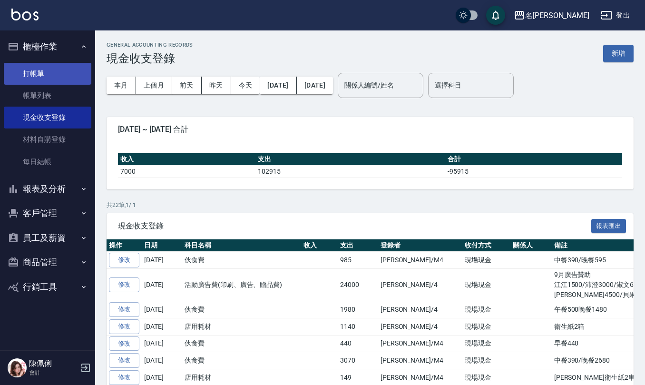
click at [39, 71] on link "打帳單" at bounding box center [48, 74] width 88 height 22
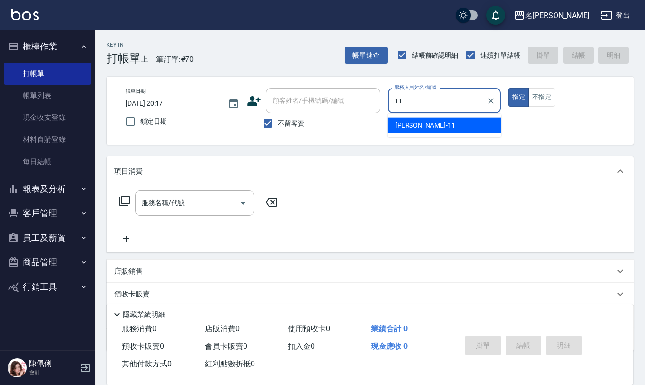
type input "詹沛橙-11"
type button "true"
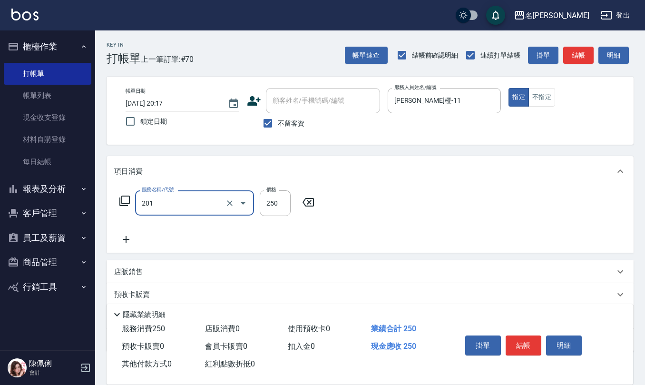
type input "洗髮(201)"
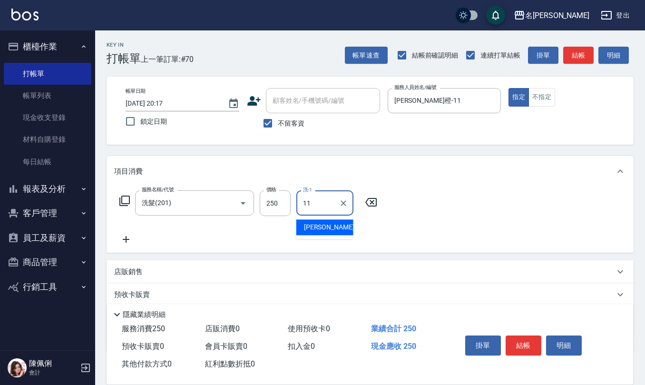
type input "詹沛橙-11"
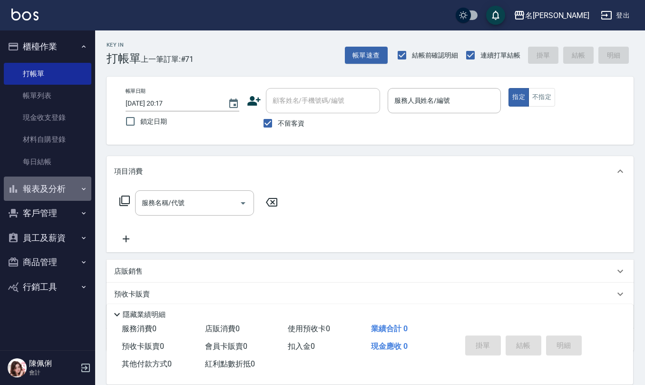
click at [44, 195] on button "報表及分析" at bounding box center [48, 189] width 88 height 25
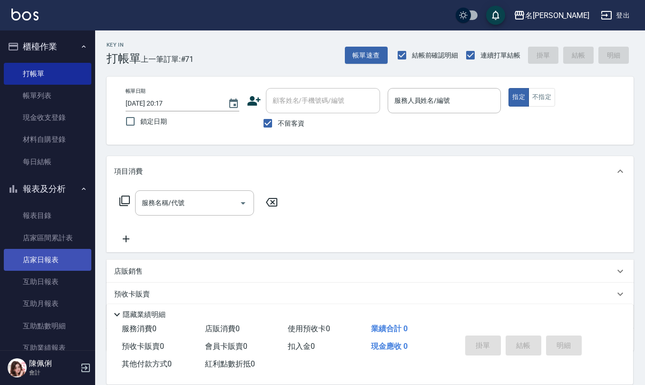
click at [49, 256] on link "店家日報表" at bounding box center [48, 260] width 88 height 22
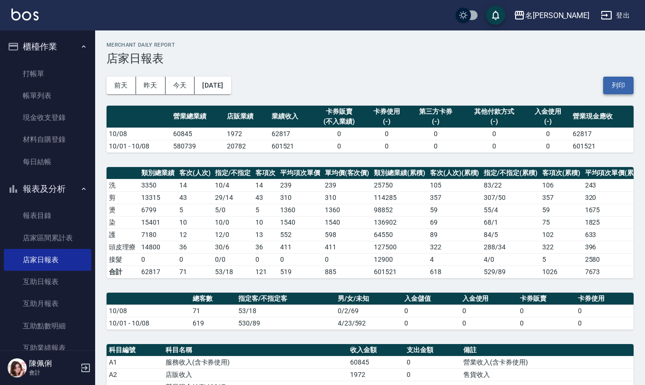
click at [615, 88] on button "列印" at bounding box center [618, 86] width 30 height 18
click at [48, 282] on link "互助日報表" at bounding box center [48, 282] width 88 height 22
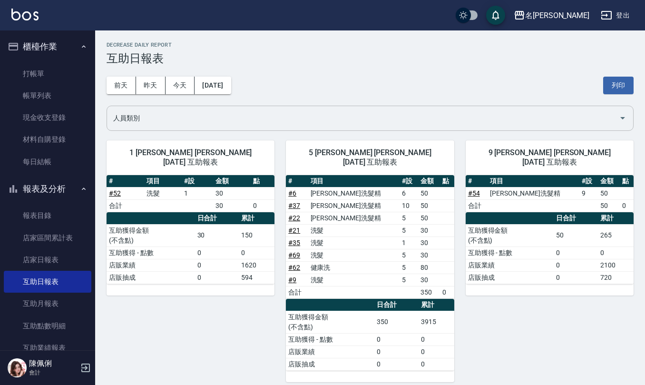
click at [303, 111] on input "人員類別" at bounding box center [363, 118] width 504 height 17
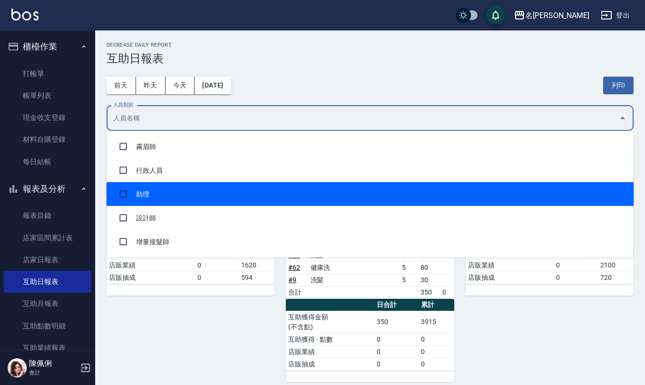
drag, startPoint x: 265, startPoint y: 183, endPoint x: 306, endPoint y: 125, distance: 71.6
click at [264, 184] on li "助理" at bounding box center [370, 194] width 527 height 24
checkbox input "true"
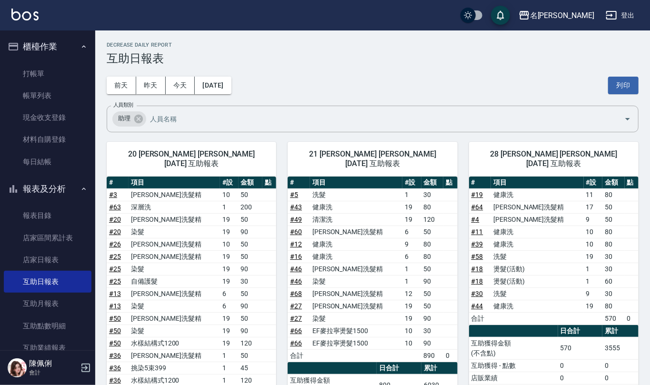
click at [343, 73] on div "前天 昨天 今天 2025/10/08 列印" at bounding box center [373, 85] width 532 height 40
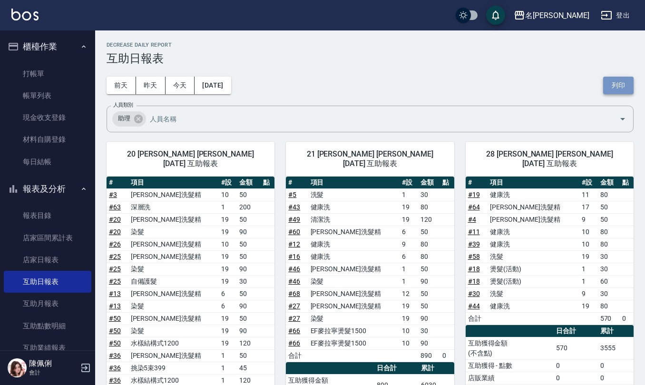
click at [617, 86] on button "列印" at bounding box center [618, 86] width 30 height 18
click at [619, 79] on button "列印" at bounding box center [618, 86] width 30 height 18
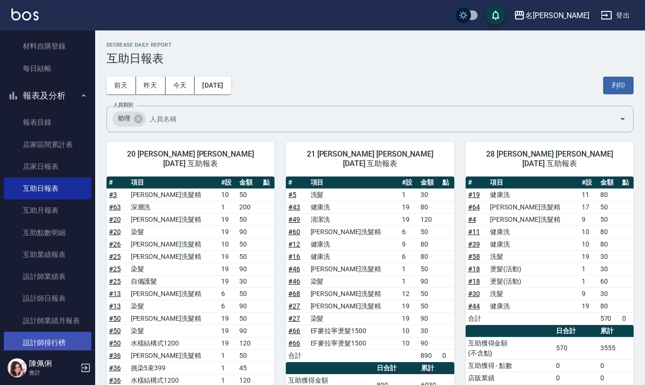
scroll to position [127, 0]
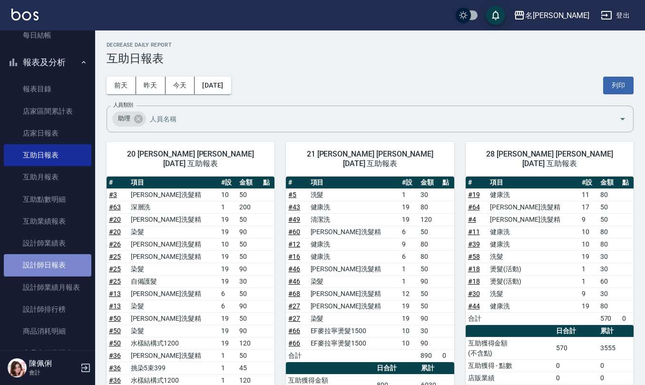
click at [54, 268] on link "設計師日報表" at bounding box center [48, 265] width 88 height 22
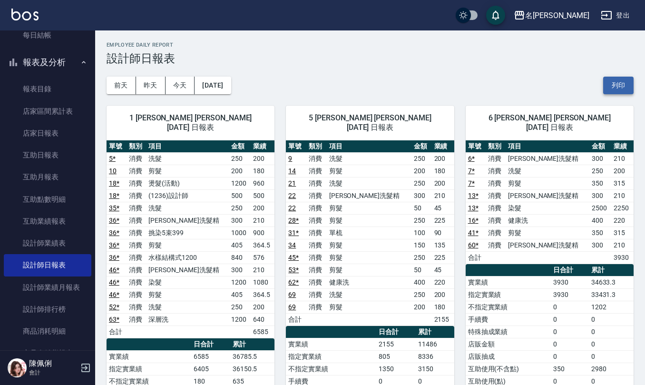
click at [621, 86] on button "列印" at bounding box center [618, 86] width 30 height 18
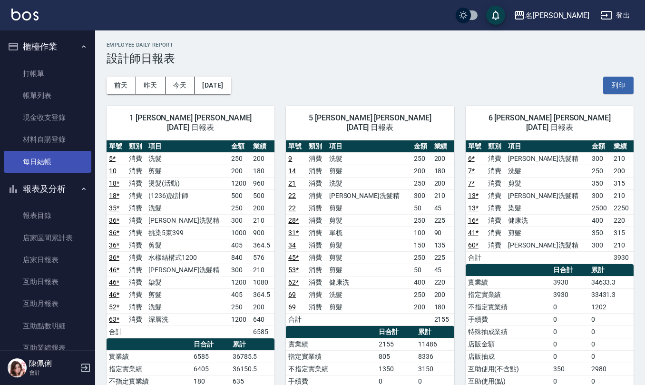
click at [33, 164] on link "每日結帳" at bounding box center [48, 162] width 88 height 22
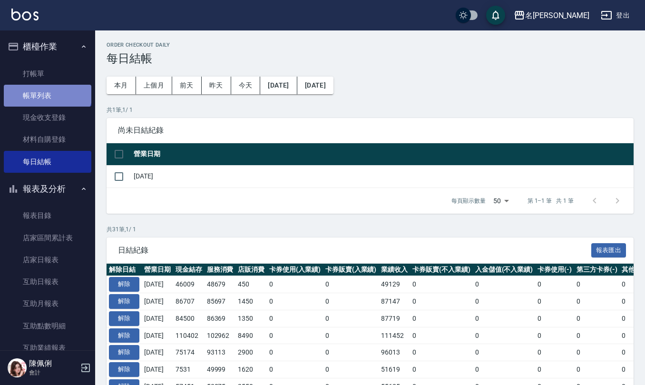
click at [47, 88] on link "帳單列表" at bounding box center [48, 96] width 88 height 22
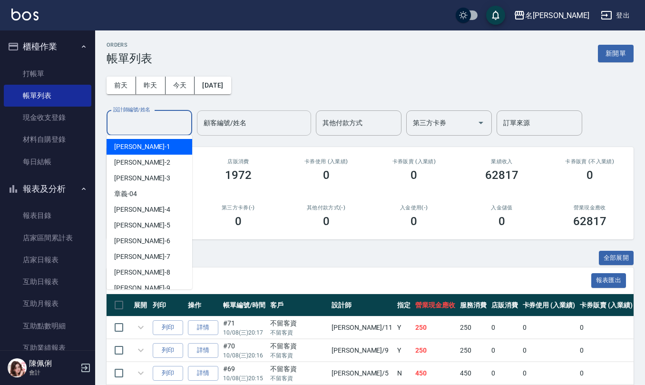
drag, startPoint x: 172, startPoint y: 124, endPoint x: 241, endPoint y: 124, distance: 68.5
click at [172, 124] on input "設計師編號/姓名" at bounding box center [149, 123] width 77 height 17
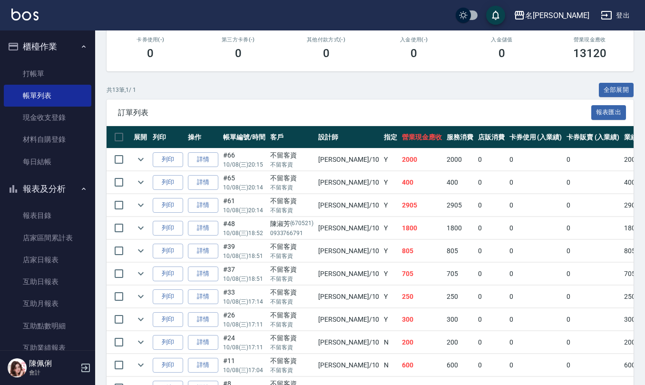
scroll to position [190, 0]
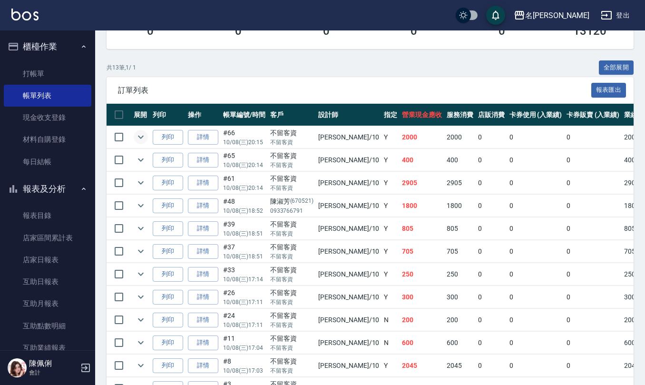
type input "胡淑雲-10"
click at [140, 137] on icon "expand row" at bounding box center [140, 136] width 11 height 11
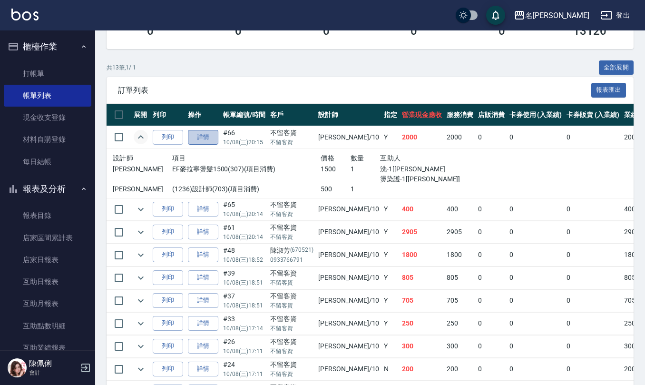
click at [207, 139] on link "詳情" at bounding box center [203, 137] width 30 height 15
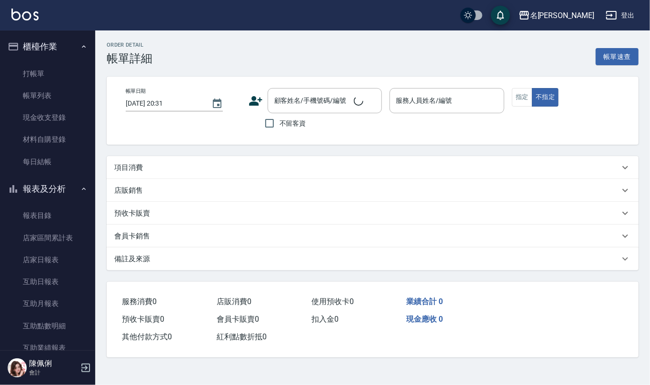
type input "2025/10/08 20:15"
checkbox input "true"
type input "胡淑雲-10"
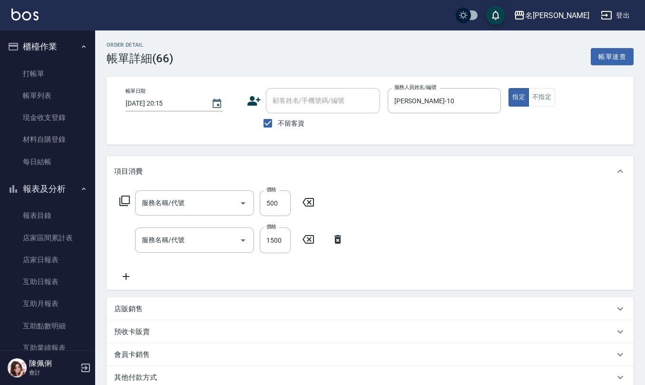
type input "(1236)設計師(703)"
type input "EF麥拉寧燙髮1500(307)"
click at [268, 128] on input "不留客資" at bounding box center [268, 123] width 20 height 20
checkbox input "false"
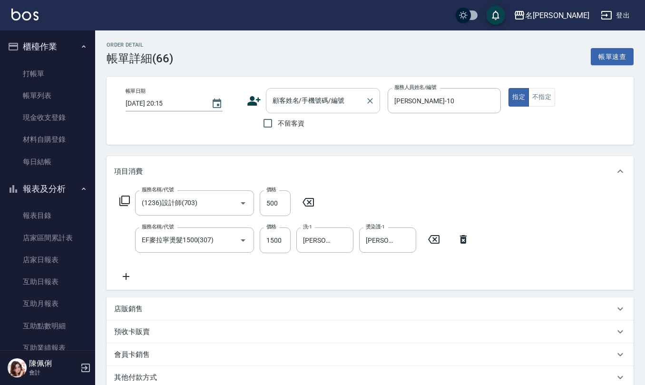
click at [286, 112] on div "顧客姓名/手機號碼/編號" at bounding box center [323, 100] width 114 height 25
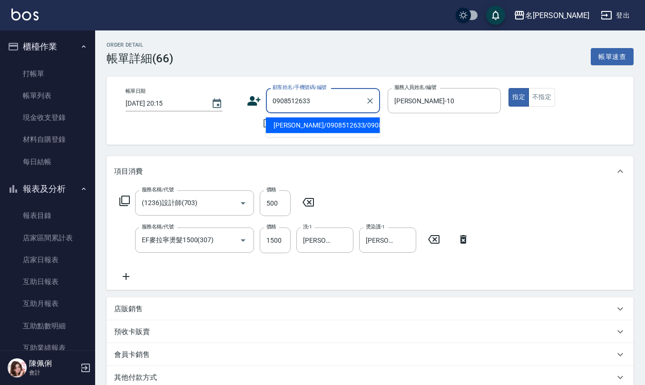
click at [321, 128] on li "林少詠/0908512633/0908512633" at bounding box center [323, 126] width 114 height 16
type input "林少詠/0908512633/0908512633"
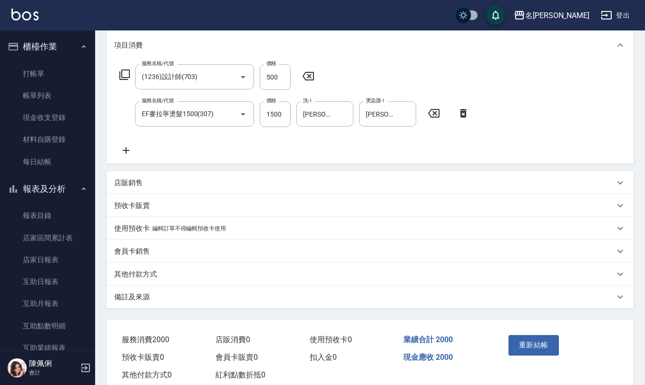
scroll to position [150, 0]
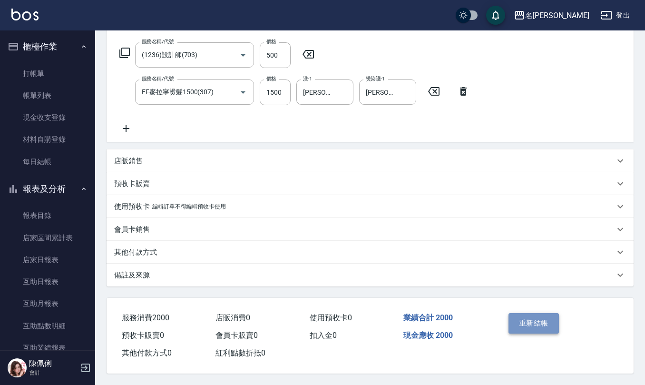
click at [542, 319] on button "重新結帳" at bounding box center [534, 323] width 50 height 20
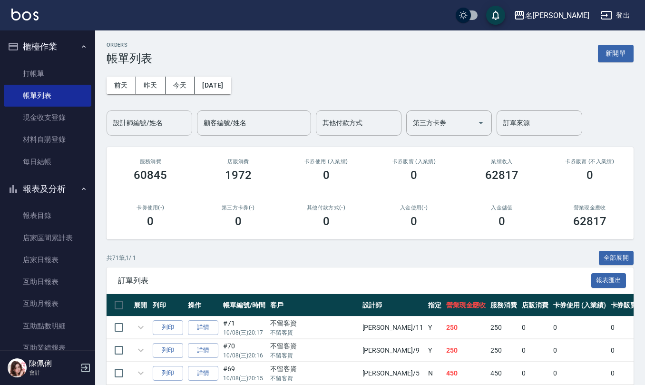
click at [161, 118] on div "設計師編號/姓名 設計師編號/姓名" at bounding box center [150, 122] width 86 height 25
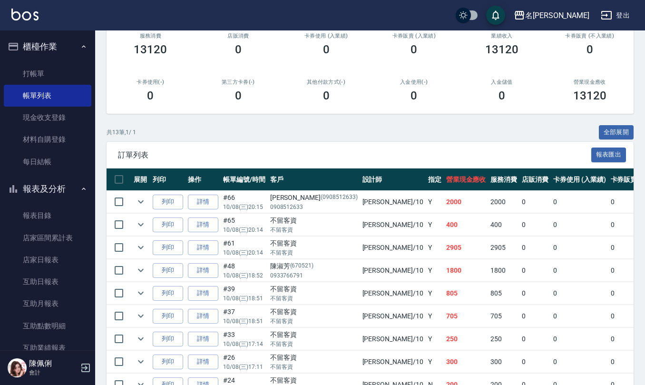
scroll to position [127, 0]
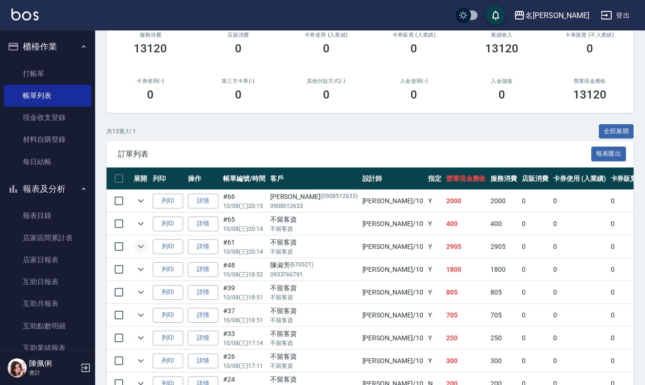
type input "胡淑雲-10"
click at [141, 242] on icon "expand row" at bounding box center [140, 246] width 11 height 11
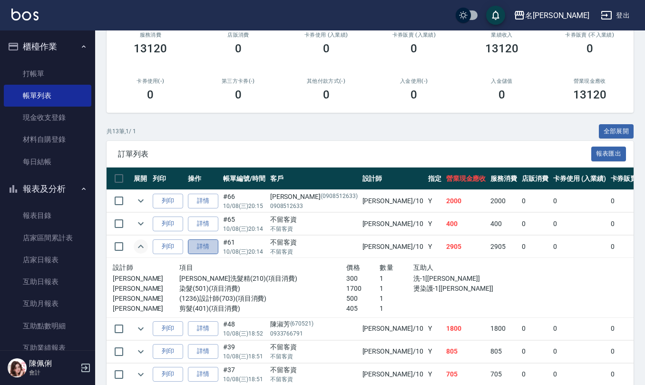
click at [212, 250] on link "詳情" at bounding box center [203, 246] width 30 height 15
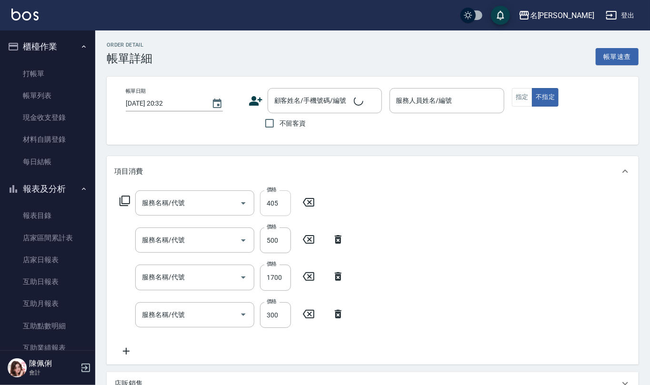
type input "2025/10/08 20:14"
checkbox input "true"
type input "胡淑雲-10"
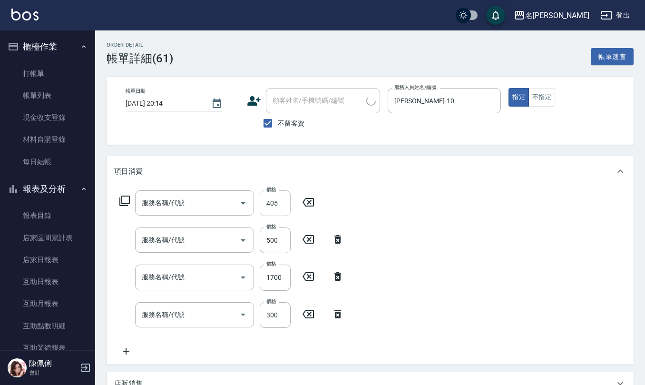
type input "剪髮(401)"
type input "(1236)設計師(703)"
type input "染髮(501)"
type input "歐娜洗髮精(210)"
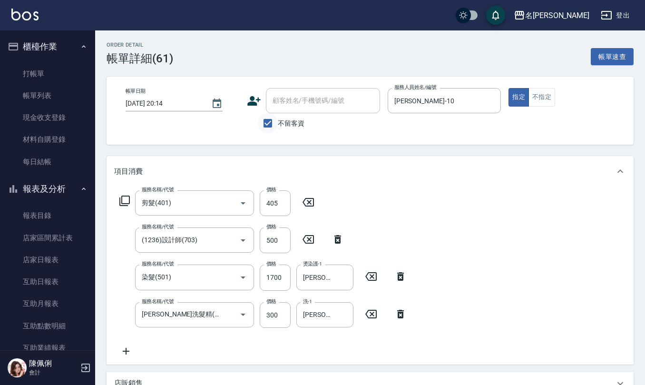
click at [264, 126] on input "不留客資" at bounding box center [268, 123] width 20 height 20
checkbox input "false"
click at [292, 97] on div "顧客姓名/手機號碼/編號 顧客姓名/手機號碼/編號" at bounding box center [323, 100] width 114 height 25
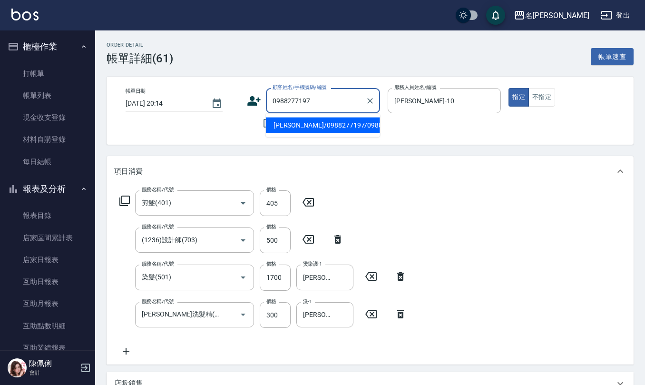
click at [296, 133] on li "黃珠晏/0988277197/0988277197" at bounding box center [323, 126] width 114 height 16
type input "黃珠晏/0988277197/0988277197"
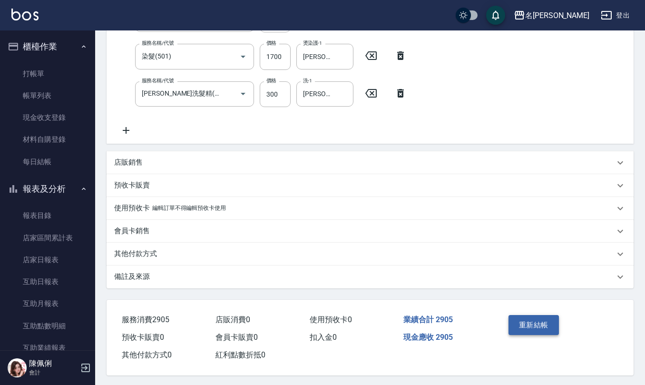
scroll to position [225, 0]
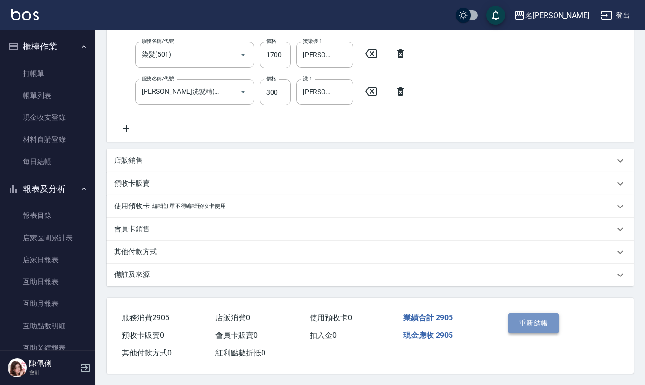
click at [536, 316] on button "重新結帳" at bounding box center [534, 323] width 50 height 20
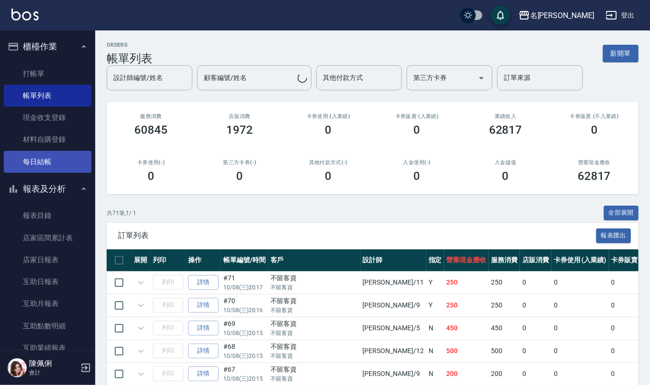
click at [46, 168] on link "每日結帳" at bounding box center [48, 162] width 88 height 22
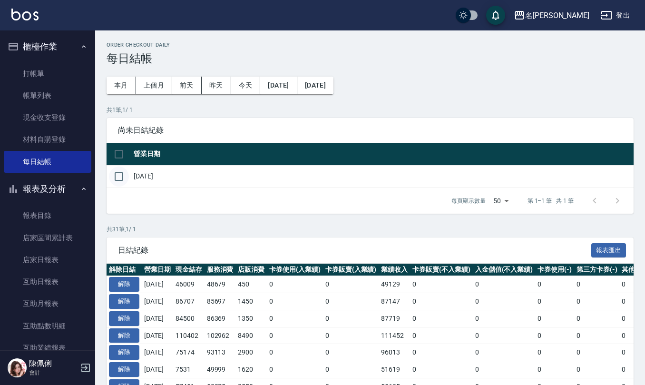
click at [119, 179] on input "checkbox" at bounding box center [119, 177] width 20 height 20
checkbox input "true"
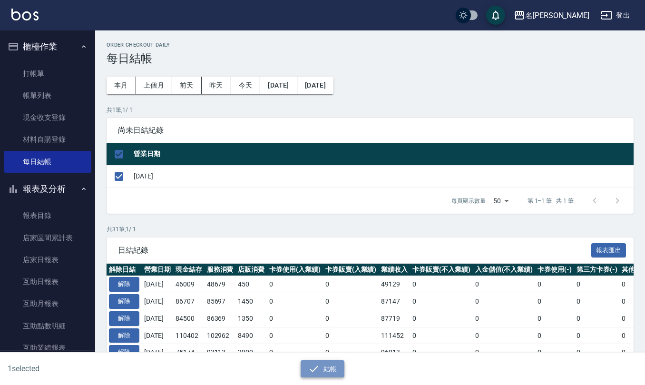
click at [326, 366] on button "結帳" at bounding box center [323, 369] width 44 height 18
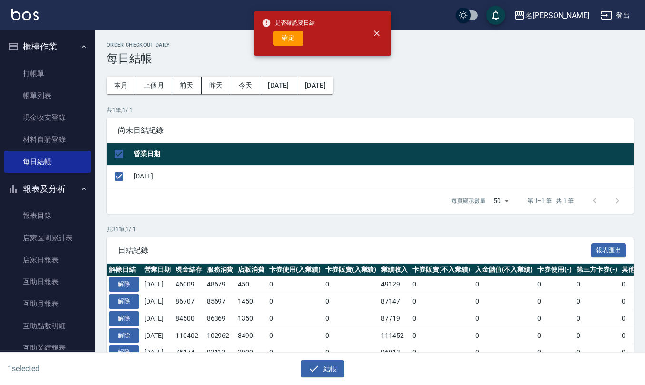
click at [283, 29] on div "是否確認要日結 確定" at bounding box center [288, 33] width 53 height 39
click at [283, 42] on button "確定" at bounding box center [288, 38] width 30 height 15
checkbox input "false"
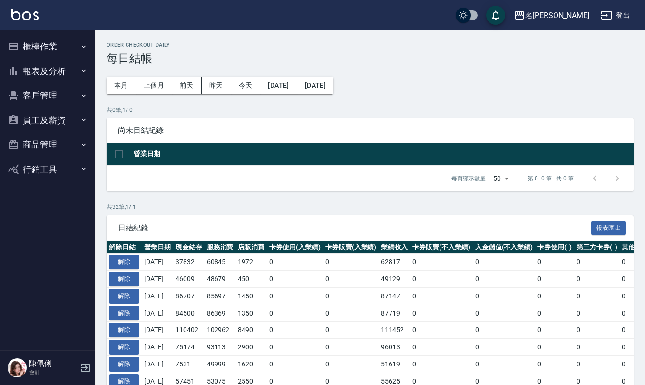
click at [46, 43] on button "櫃檯作業" at bounding box center [48, 46] width 88 height 25
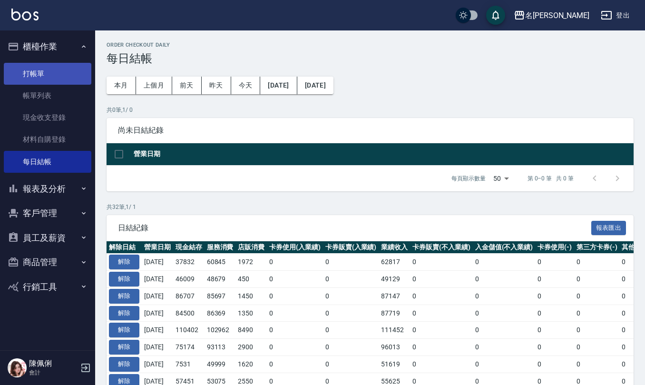
click at [49, 67] on link "打帳單" at bounding box center [48, 74] width 88 height 22
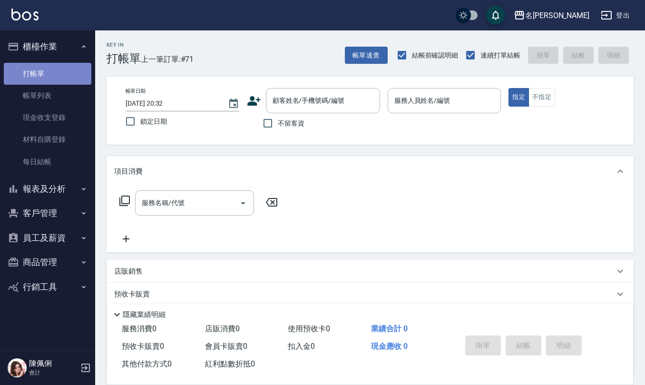
click at [49, 67] on link "打帳單" at bounding box center [48, 74] width 88 height 22
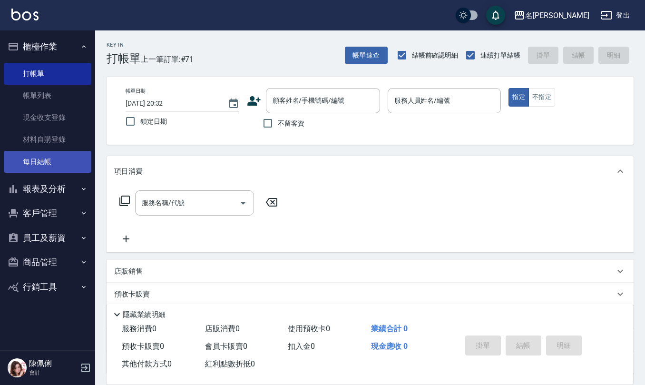
click at [61, 165] on link "每日結帳" at bounding box center [48, 162] width 88 height 22
